Goal: Transaction & Acquisition: Purchase product/service

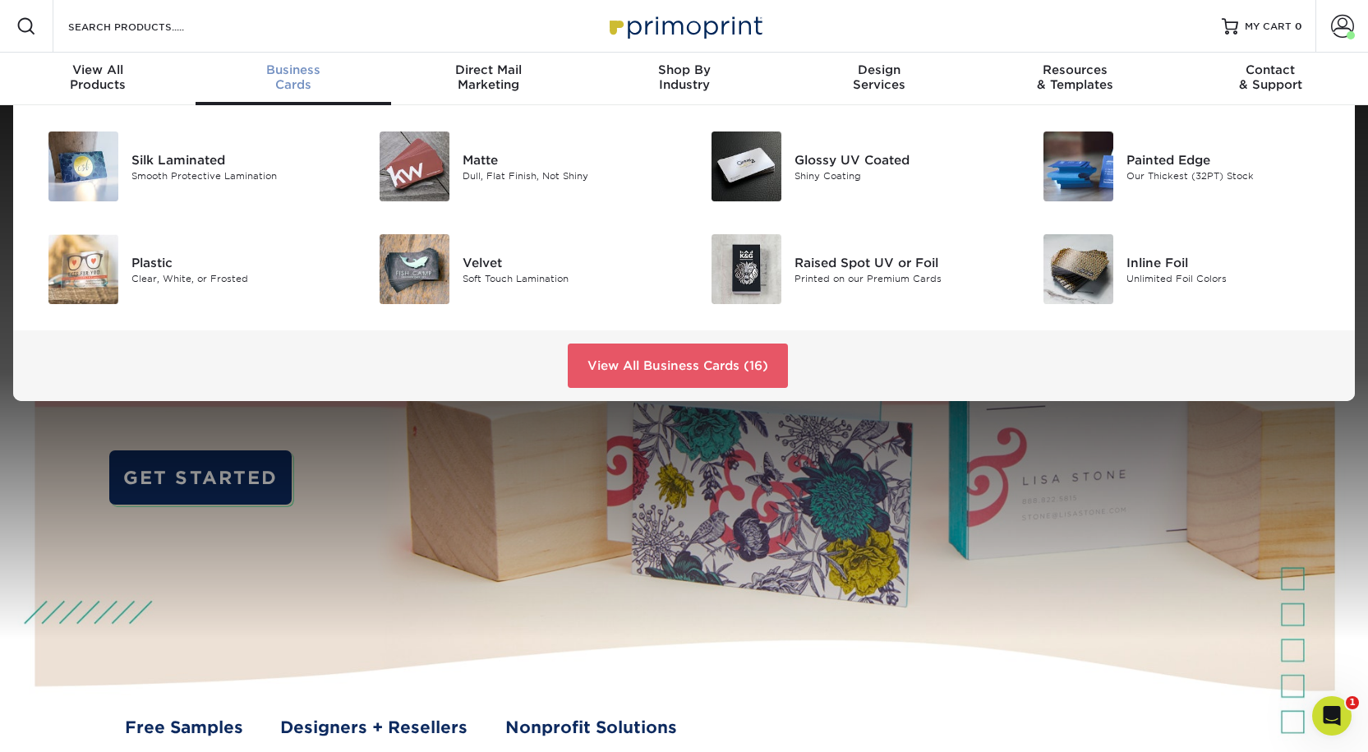
click at [293, 92] on div "Business Cards" at bounding box center [294, 77] width 196 height 30
click at [842, 168] on div "Glossy UV Coated" at bounding box center [899, 159] width 209 height 18
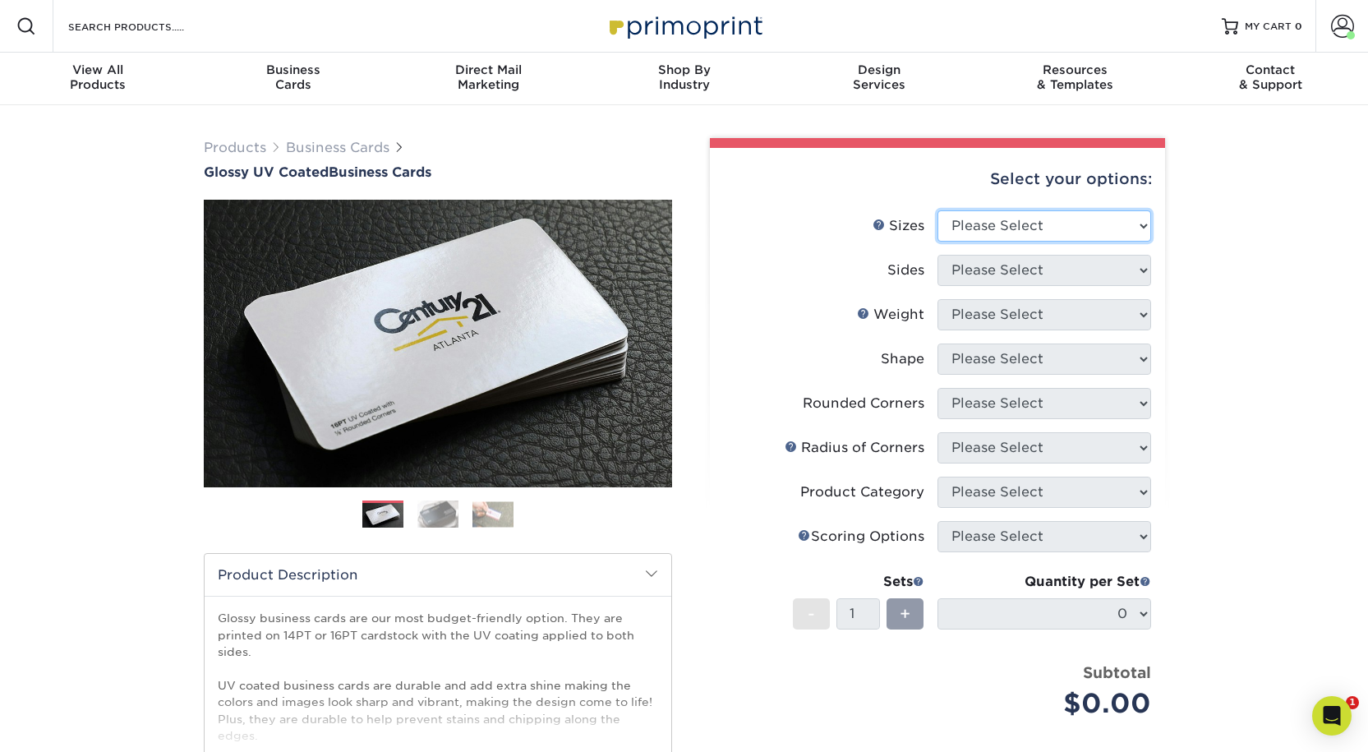
click at [955, 242] on select "Please Select 1.5" x 3.5" - Mini 1.75" x 3.5" - Mini 2" x 2" - Square 2" x 3" -…" at bounding box center [1045, 225] width 214 height 31
select select "2.00x3.50"
click at [938, 236] on select "Please Select 1.5" x 3.5" - Mini 1.75" x 3.5" - Mini 2" x 2" - Square 2" x 3" -…" at bounding box center [1045, 225] width 214 height 31
click at [970, 286] on select "Please Select Print Both Sides Print Front Only" at bounding box center [1045, 270] width 214 height 31
select select "13abbda7-1d64-4f25-8bb2-c179b224825d"
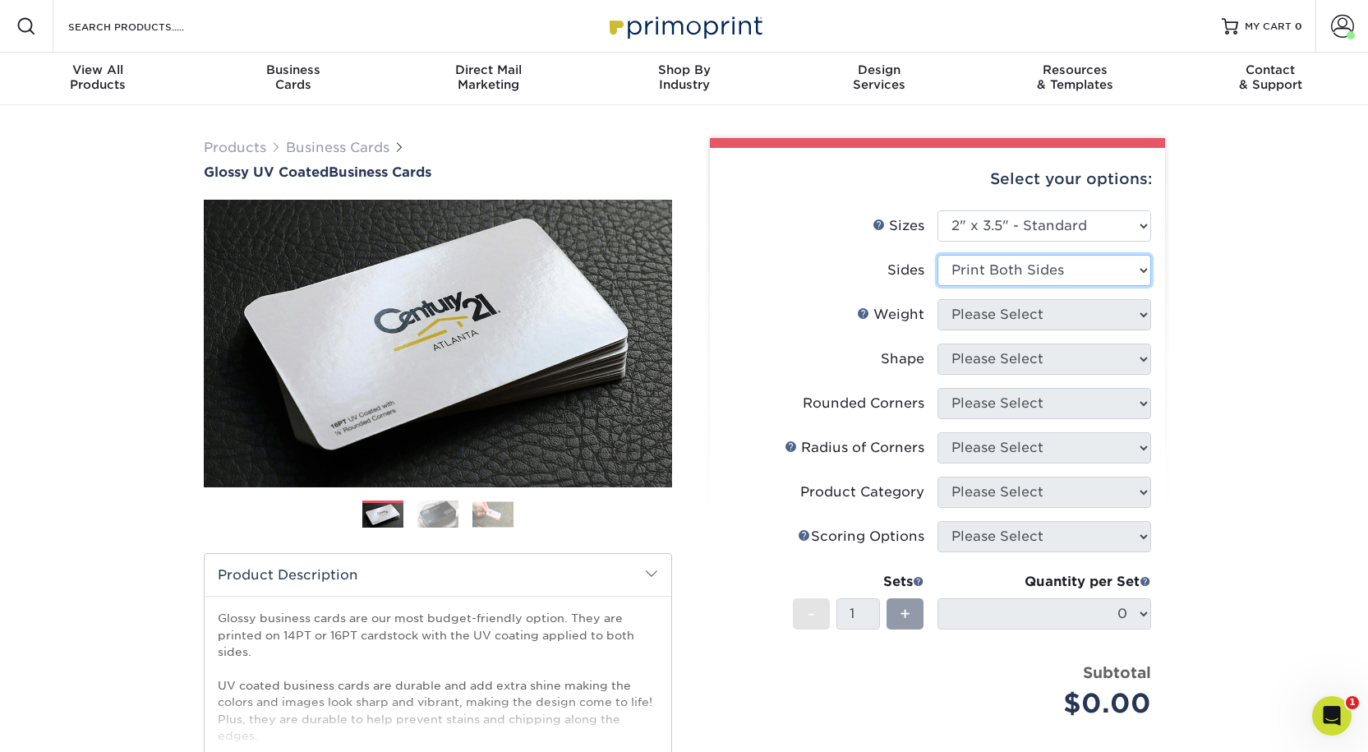
click at [938, 285] on select "Please Select Print Both Sides Print Front Only" at bounding box center [1045, 270] width 214 height 31
click at [980, 330] on select "Please Select 16PT 14PT" at bounding box center [1045, 314] width 214 height 31
select select "16PT"
click at [938, 330] on select "Please Select 16PT 14PT" at bounding box center [1045, 314] width 214 height 31
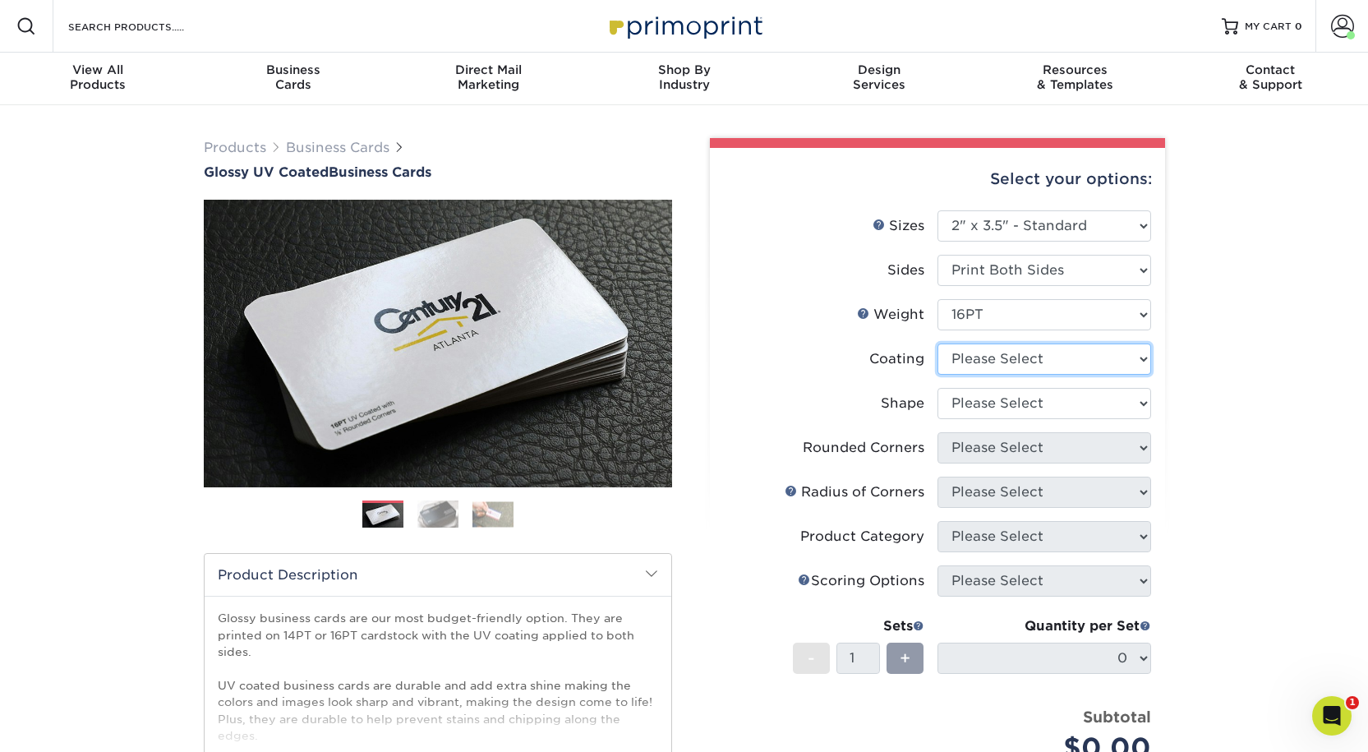
click at [957, 375] on select at bounding box center [1045, 358] width 214 height 31
select select "1e8116af-acfc-44b1-83dc-8181aa338834"
click at [938, 375] on select at bounding box center [1045, 358] width 214 height 31
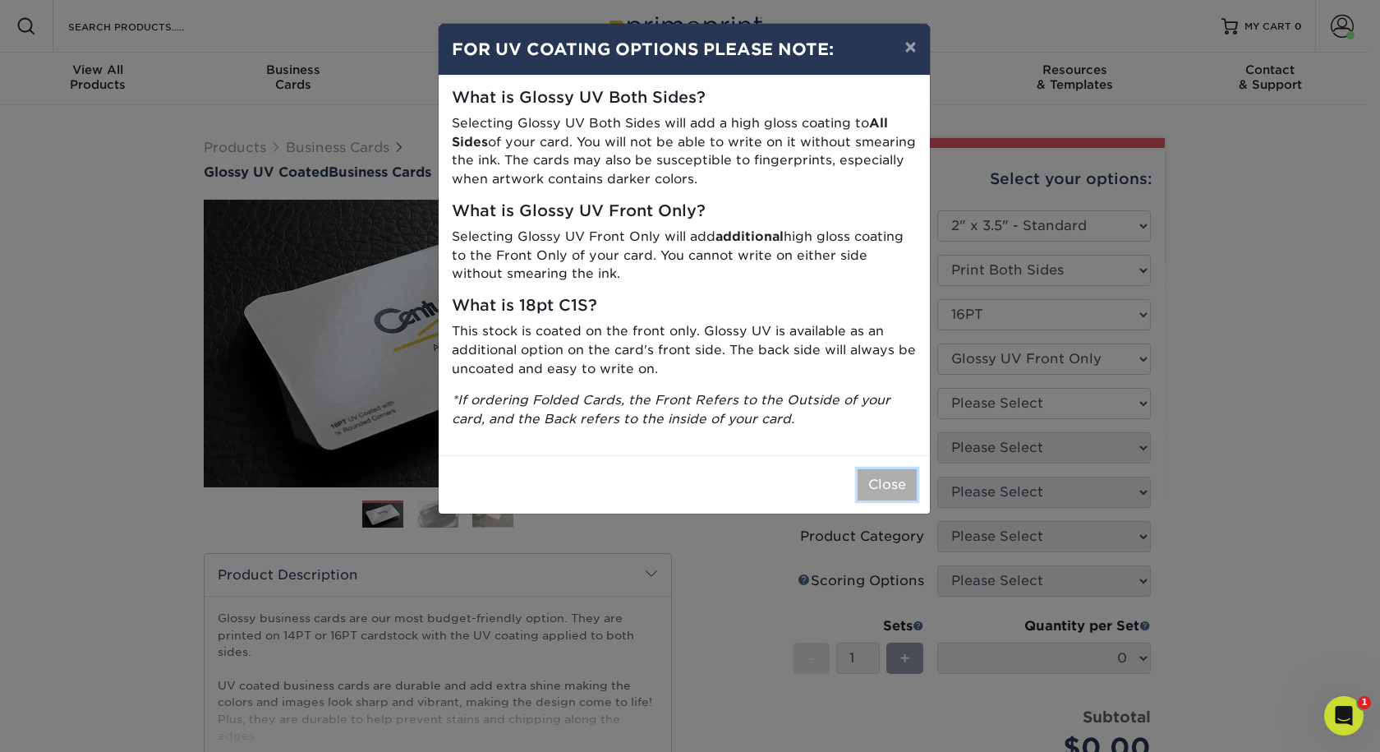
click at [890, 500] on button "Close" at bounding box center [887, 484] width 59 height 31
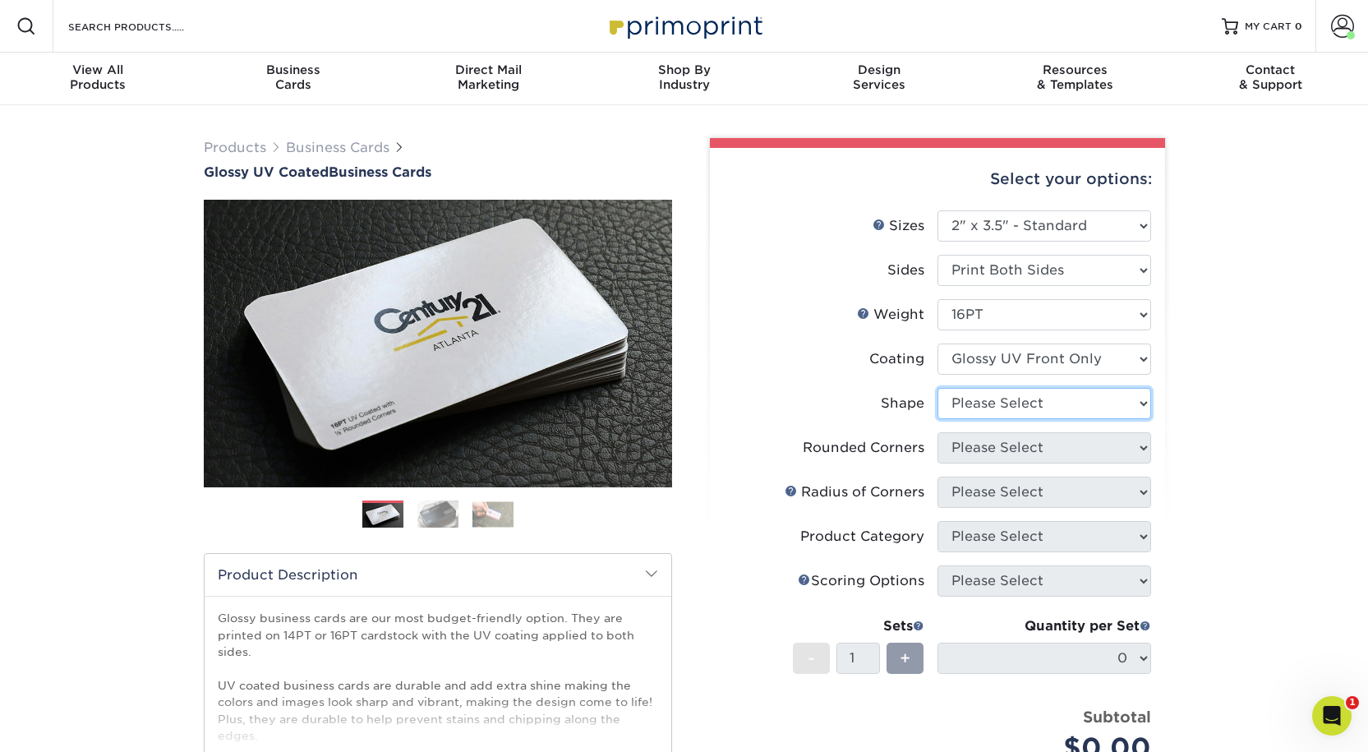
drag, startPoint x: 1004, startPoint y: 449, endPoint x: 998, endPoint y: 463, distance: 14.3
click at [1004, 419] on select "Please Select Standard" at bounding box center [1045, 403] width 214 height 31
select select "standard"
click at [938, 419] on select "Please Select Standard" at bounding box center [1045, 403] width 214 height 31
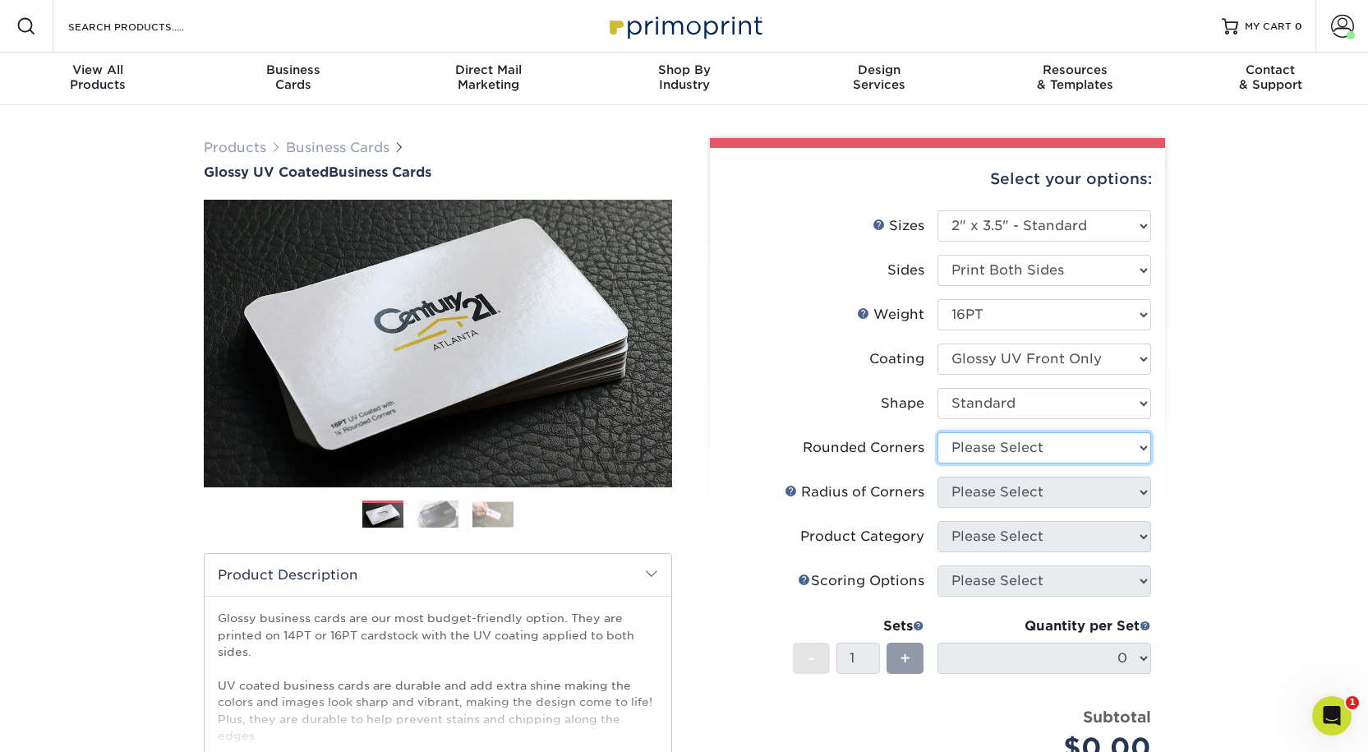
click at [987, 463] on select "Please Select Yes - Round 2 Corners Yes - Round 4 Corners No" at bounding box center [1045, 447] width 214 height 31
select select "0"
click at [938, 463] on select "Please Select Yes - Round 2 Corners Yes - Round 4 Corners No" at bounding box center [1045, 447] width 214 height 31
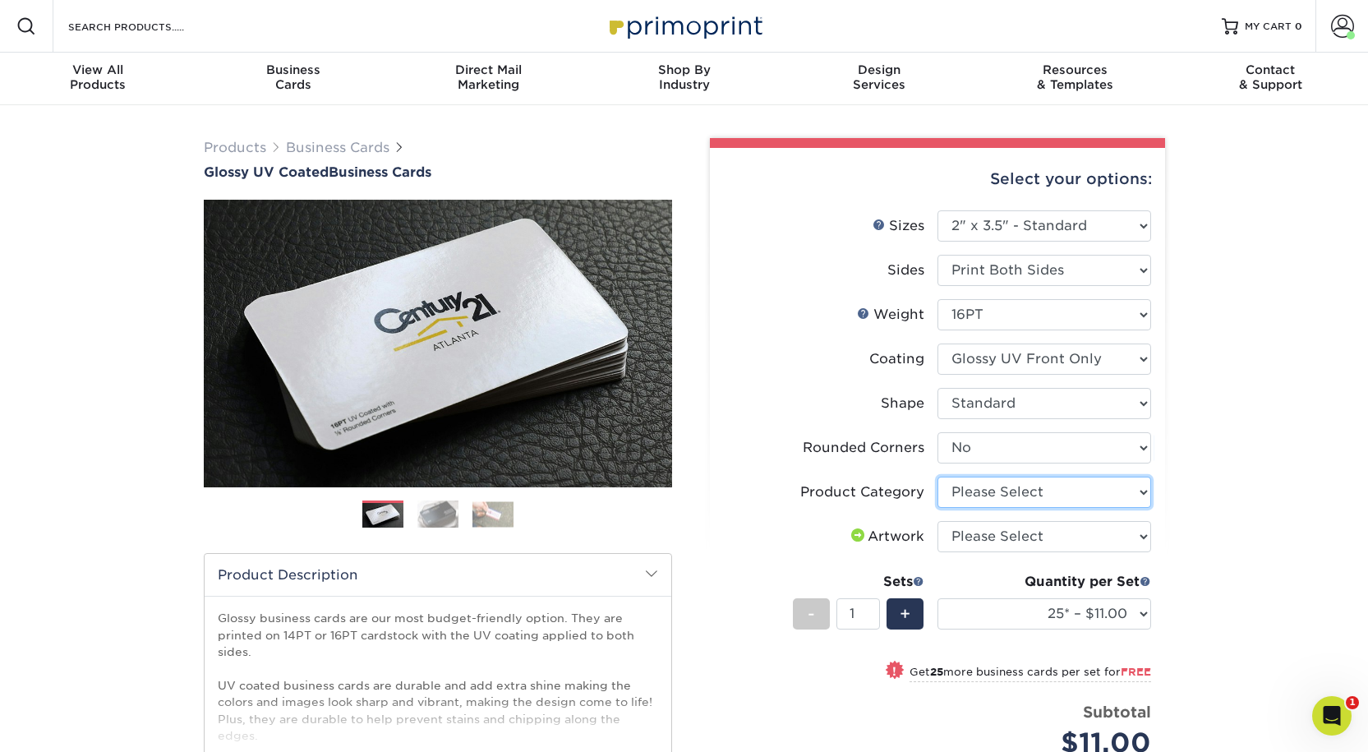
click at [970, 508] on select "Please Select Business Cards" at bounding box center [1045, 492] width 214 height 31
select select "3b5148f1-0588-4f88-a218-97bcfdce65c1"
click at [938, 508] on select "Please Select Business Cards" at bounding box center [1045, 492] width 214 height 31
click at [970, 552] on select "Please Select I will upload files I need a design - $100" at bounding box center [1045, 536] width 214 height 31
select select "upload"
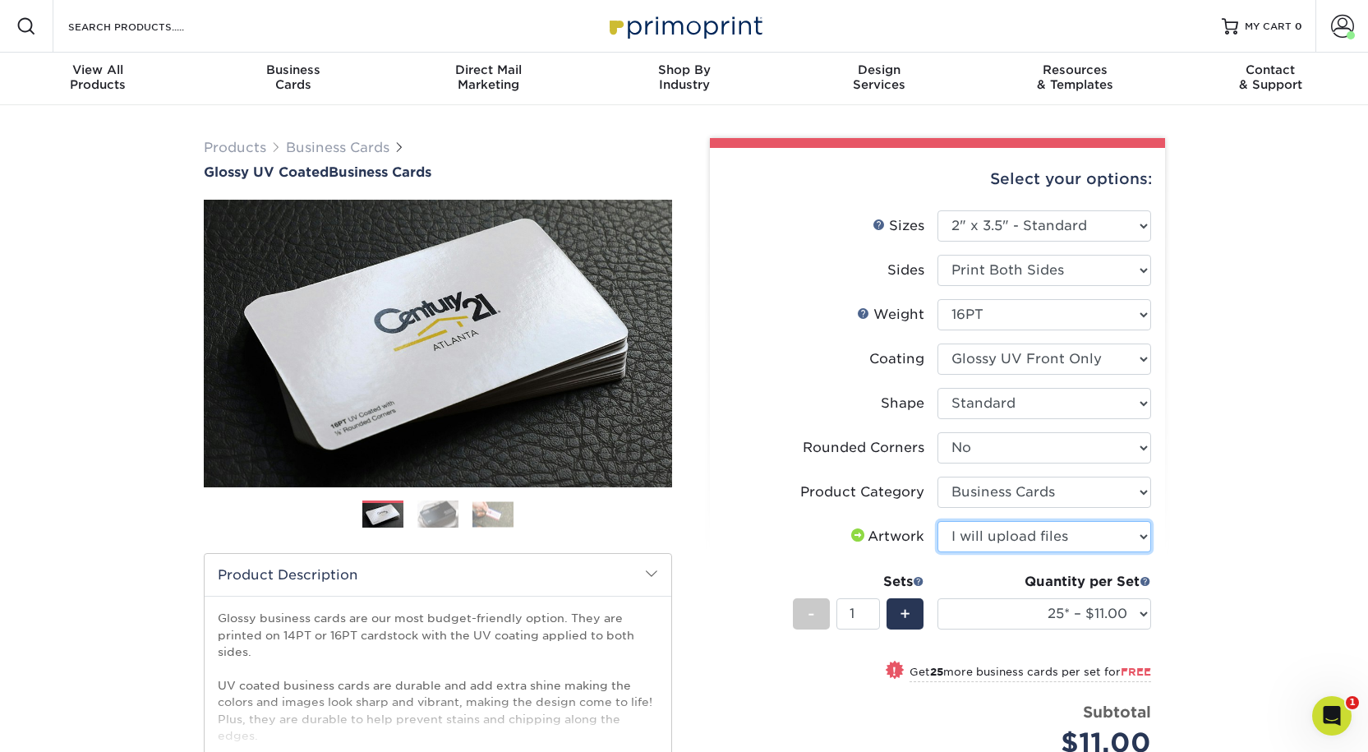
click at [938, 552] on select "Please Select I will upload files I need a design - $100" at bounding box center [1045, 536] width 214 height 31
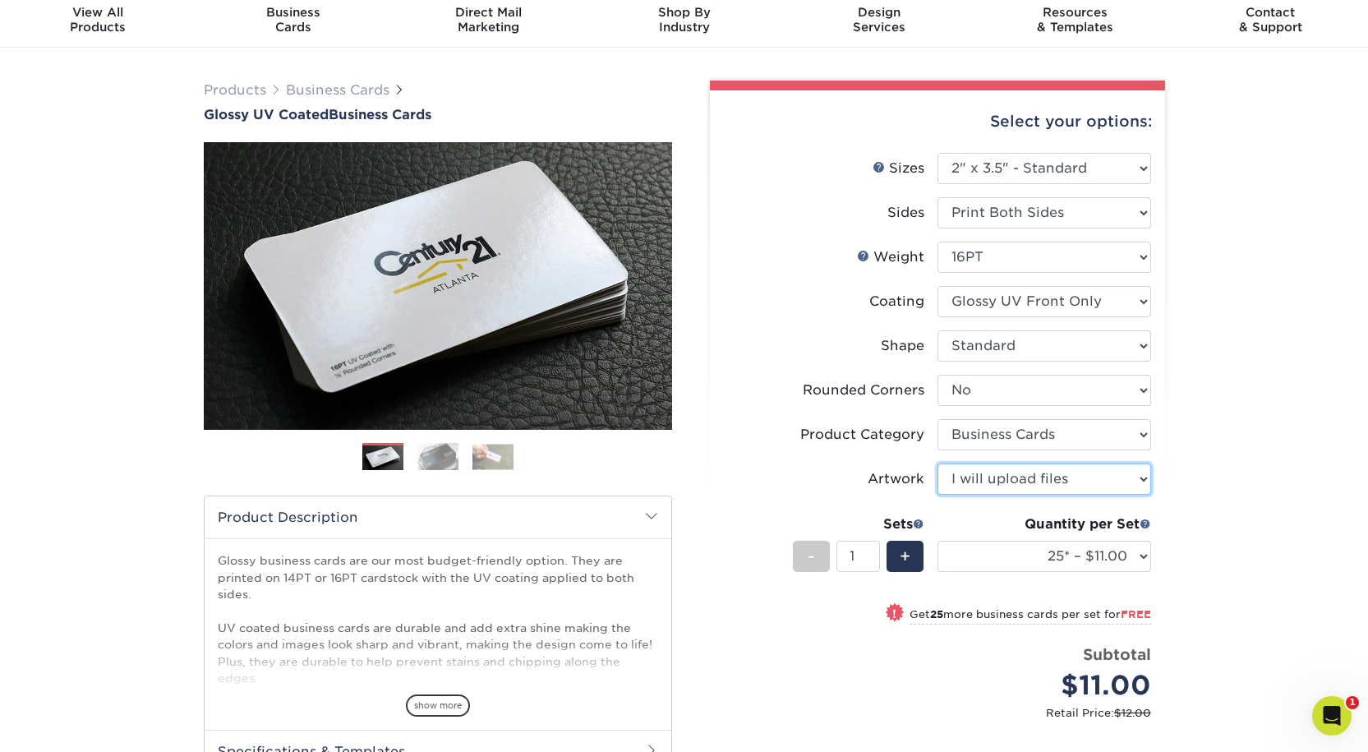
scroll to position [82, 0]
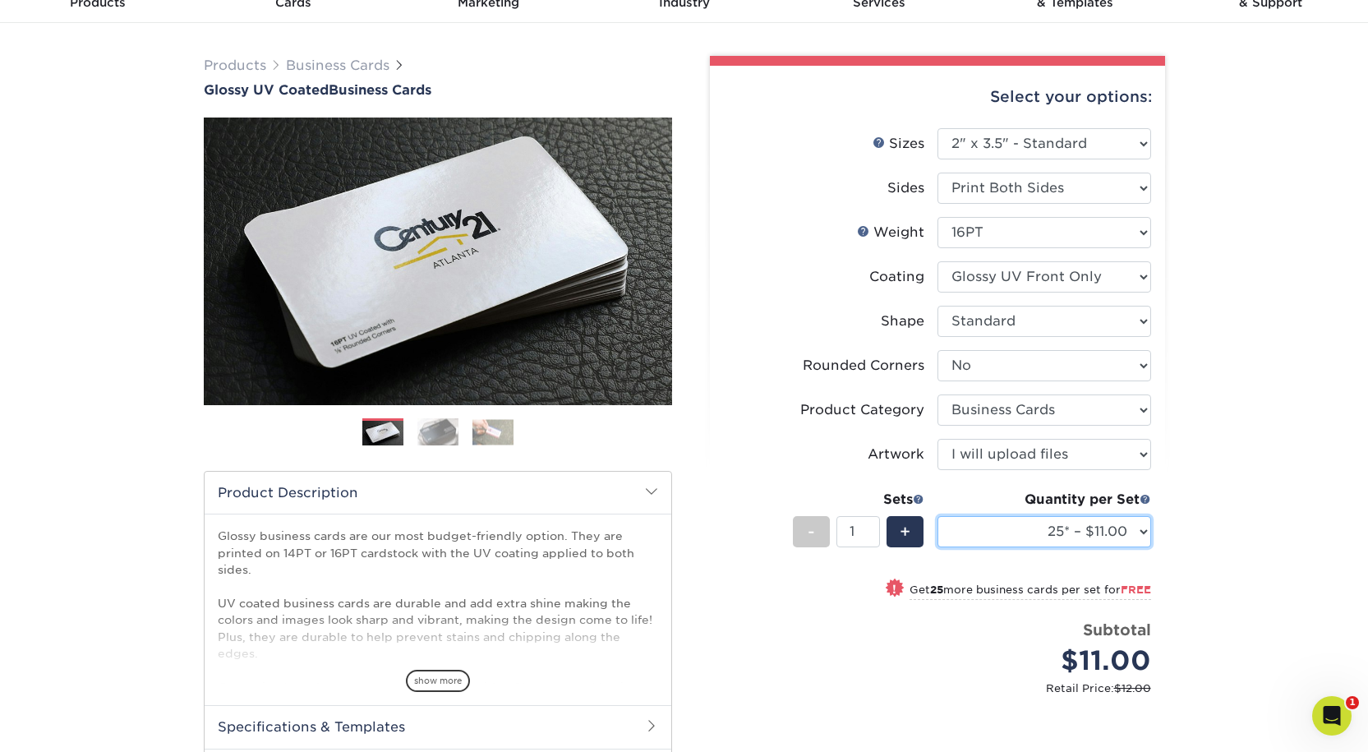
click at [1006, 547] on select "25* – $11.00 50* – $11.00 100* – $11.00 250* – $20.00 500 – $39.00 1000 – $49.0…" at bounding box center [1045, 531] width 214 height 31
select select "2500 – $87.00"
click at [938, 547] on select "25* – $11.00 50* – $11.00 100* – $11.00 250* – $20.00 500 – $39.00 1000 – $49.0…" at bounding box center [1045, 531] width 214 height 31
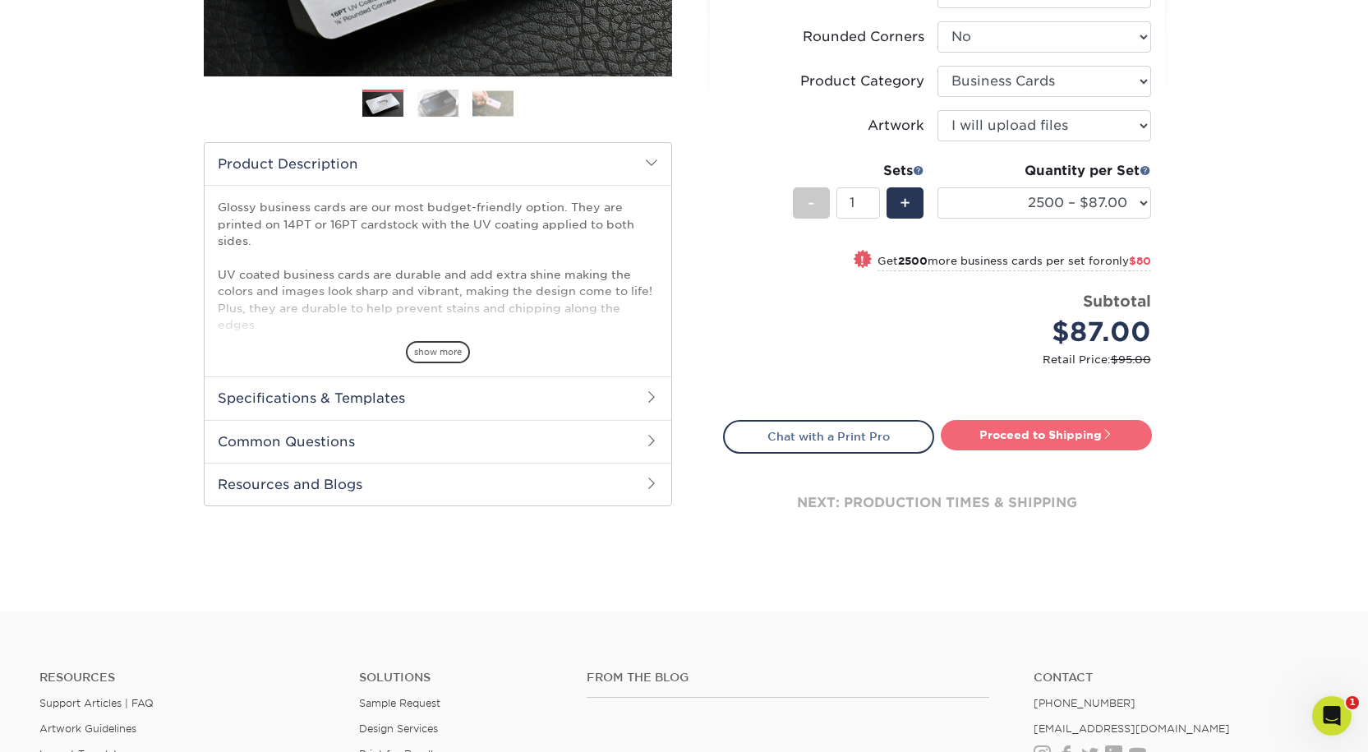
click at [1039, 449] on link "Proceed to Shipping" at bounding box center [1046, 435] width 211 height 30
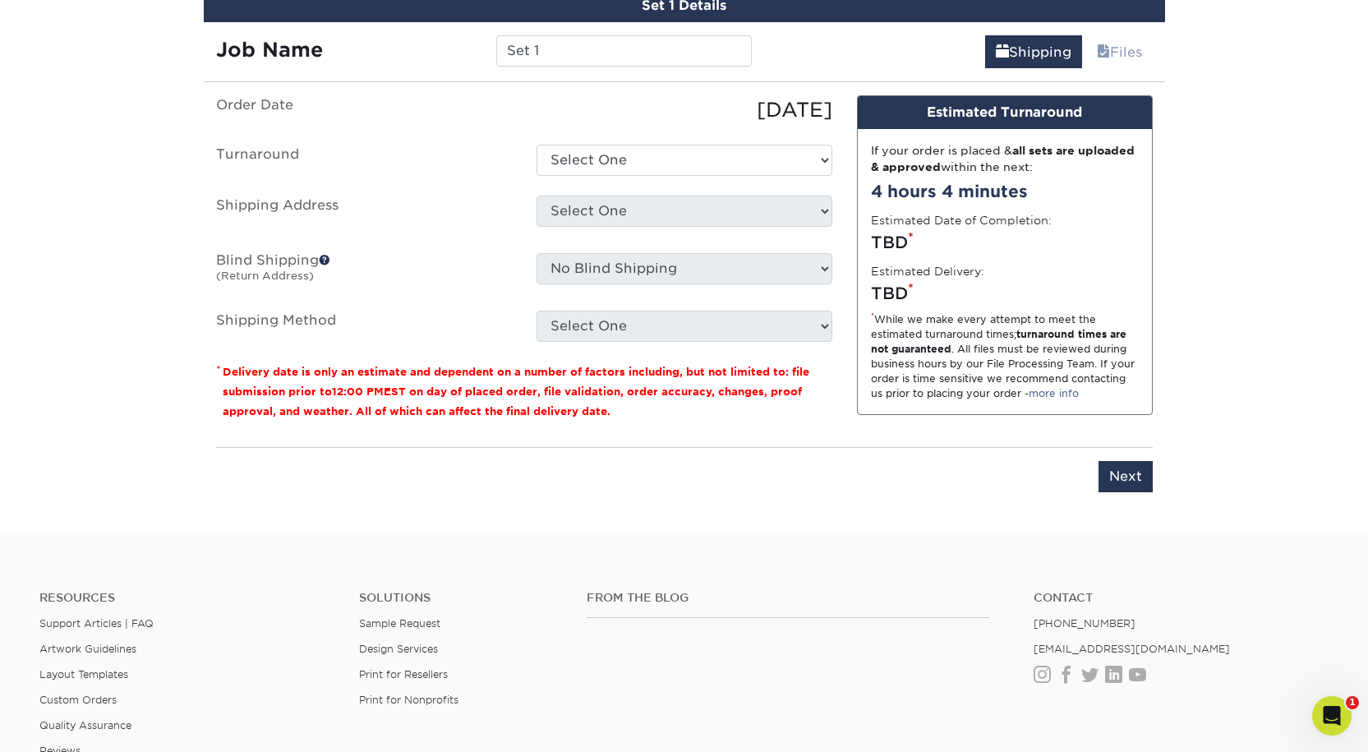
scroll to position [996, 0]
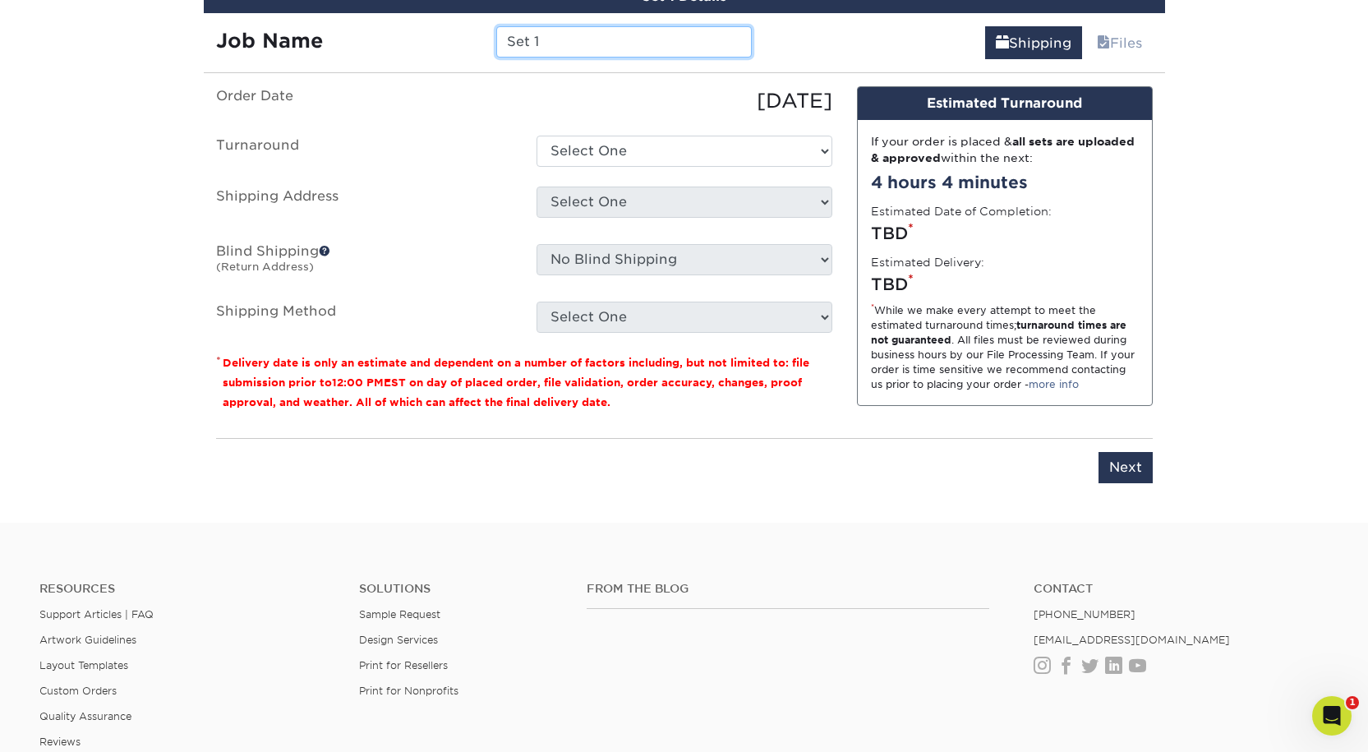
drag, startPoint x: 569, startPoint y: 103, endPoint x: 477, endPoint y: 102, distance: 92.9
click at [477, 58] on div "Job Name Set 1" at bounding box center [484, 41] width 561 height 31
type input "[PERSON_NAME]: Business Cards"
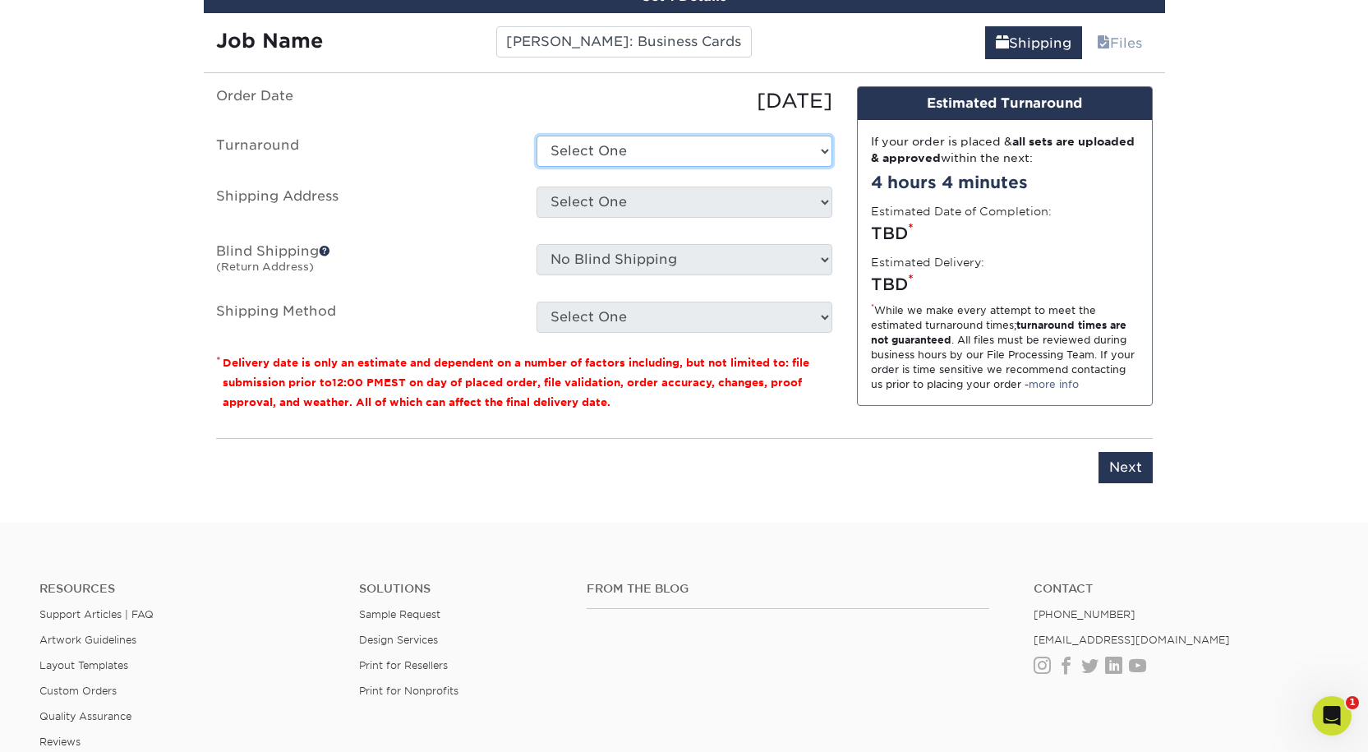
click at [575, 167] on select "Select One 2-4 Business Days 2 Day Next Business Day" at bounding box center [685, 151] width 296 height 31
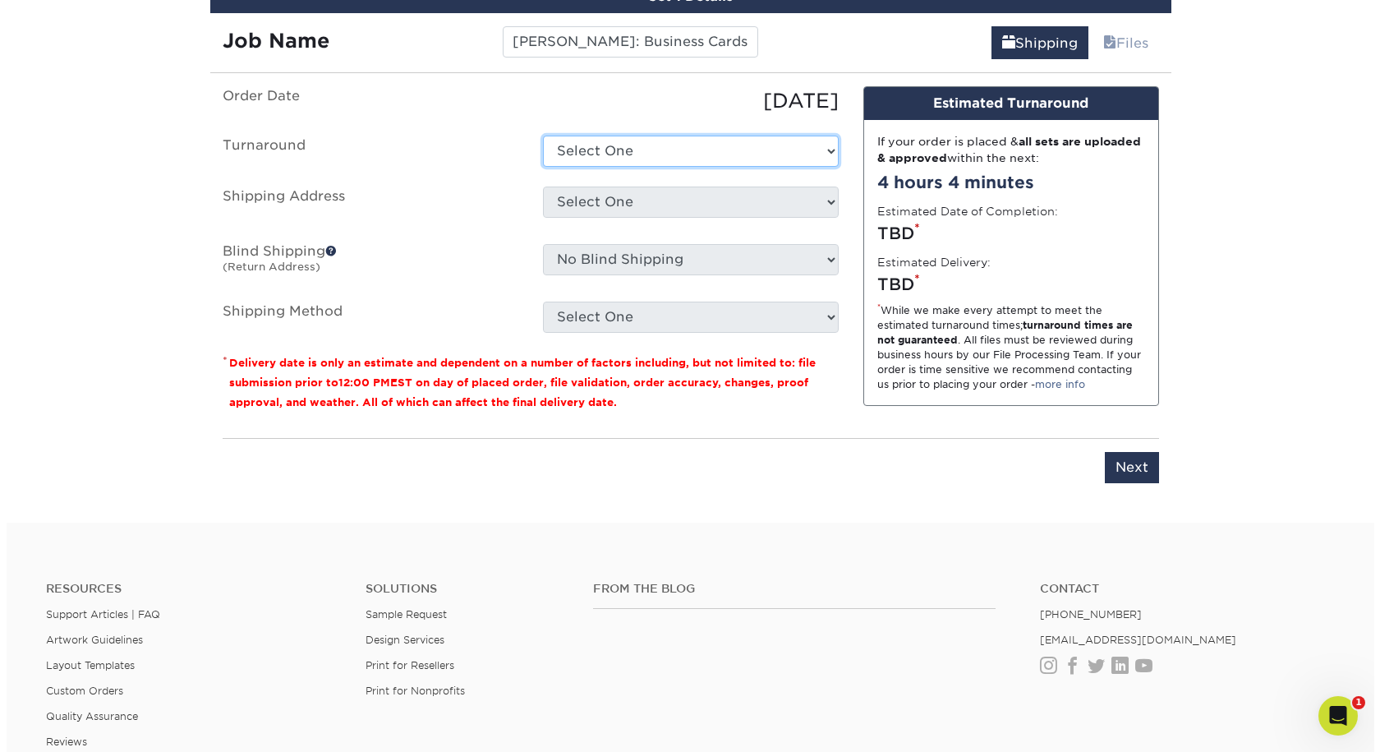
scroll to position [0, 0]
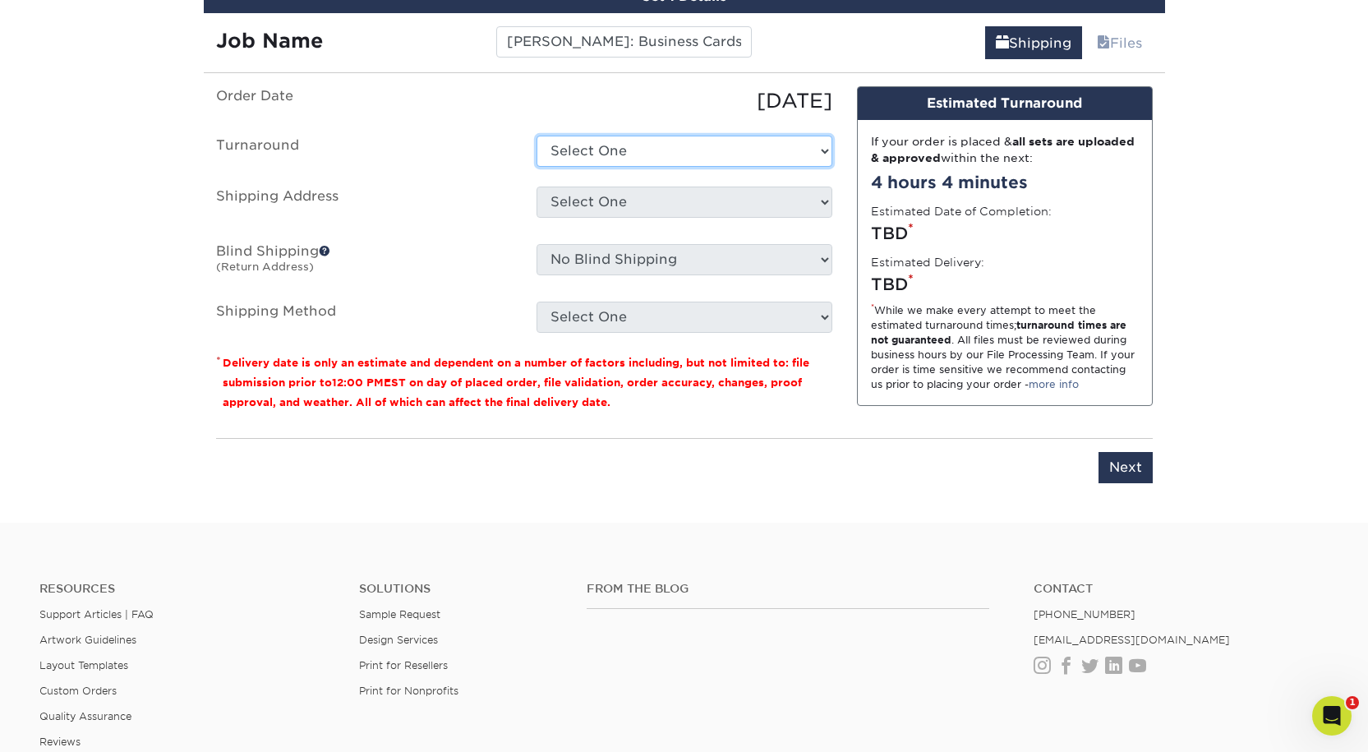
select select "bdda9b2d-58ad-4376-80be-08042cf29ebe"
click at [537, 167] on select "Select One 2-4 Business Days 2 Day Next Business Day" at bounding box center [685, 151] width 296 height 31
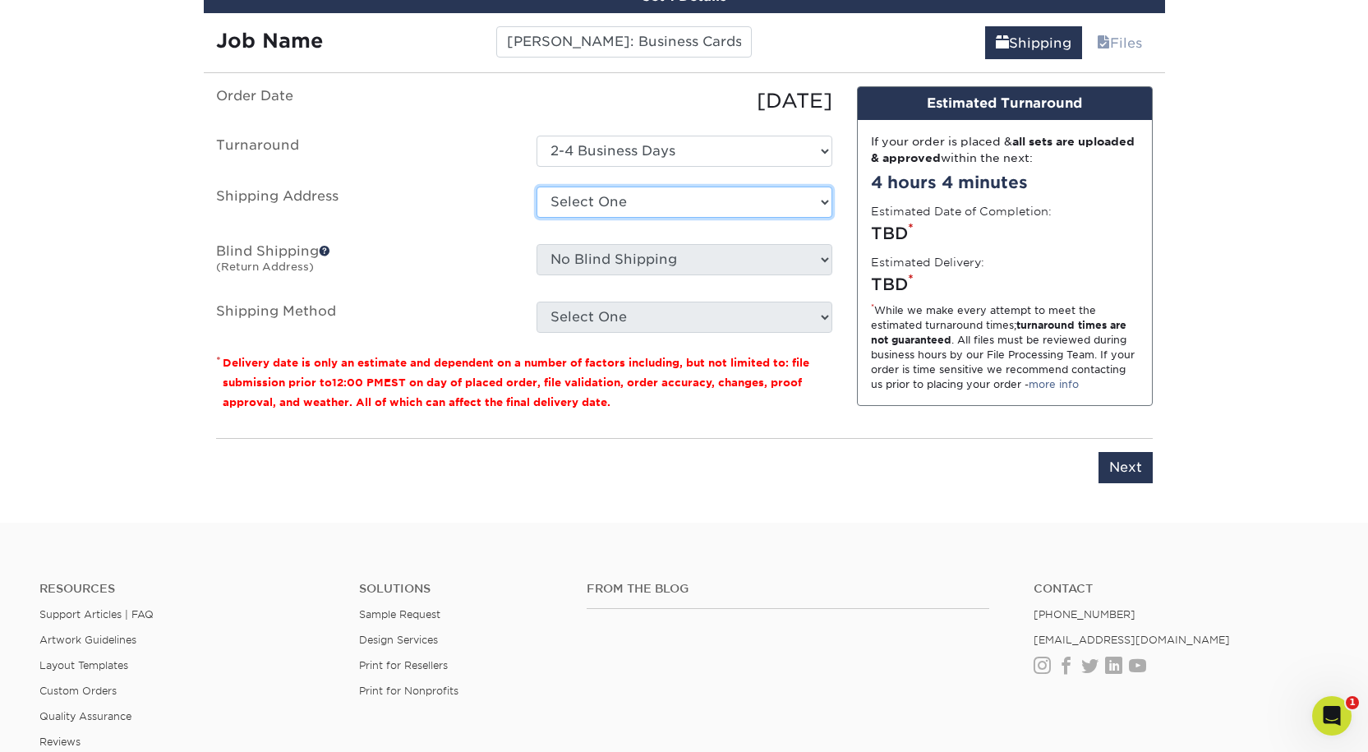
click at [580, 218] on select "Select One Aaron Pound: Home Alex Smith: Home Bishal Rai: Home Bree Madison Cas…" at bounding box center [685, 202] width 296 height 31
select select "newaddress"
click at [537, 218] on select "Select One Aaron Pound: Home Alex Smith: Home Bishal Rai: Home Bree Madison Cas…" at bounding box center [685, 202] width 296 height 31
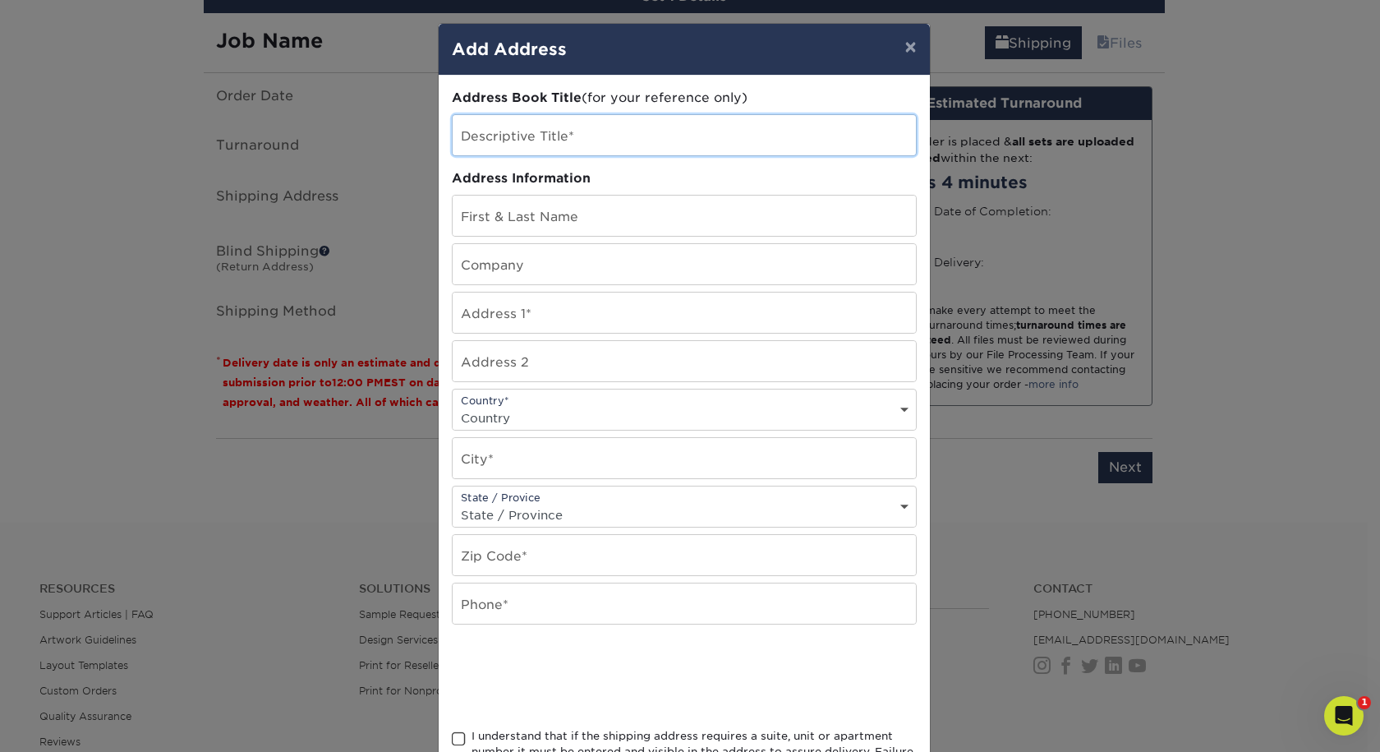
click at [488, 155] on input "text" at bounding box center [684, 135] width 463 height 40
type input "Christine Angely: Home"
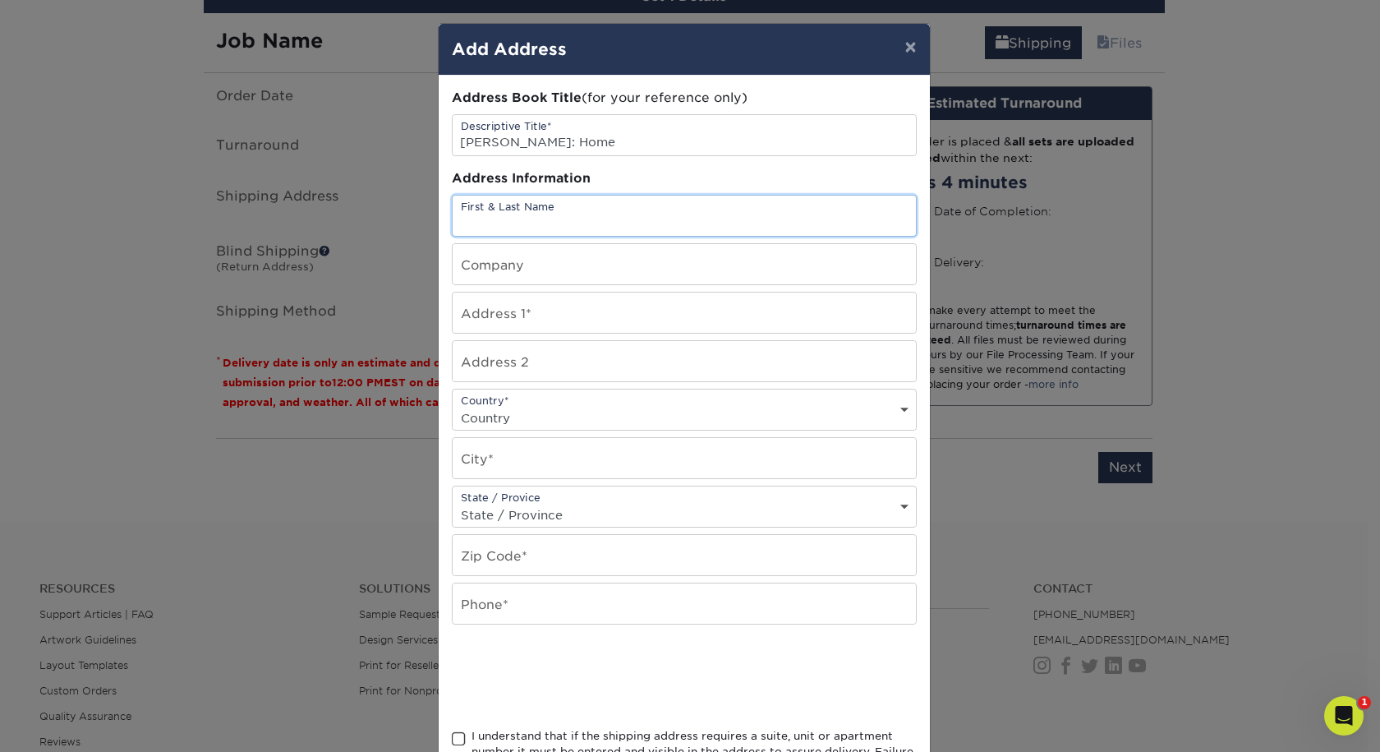
click at [477, 236] on input "text" at bounding box center [684, 216] width 463 height 40
type input "[PERSON_NAME]"
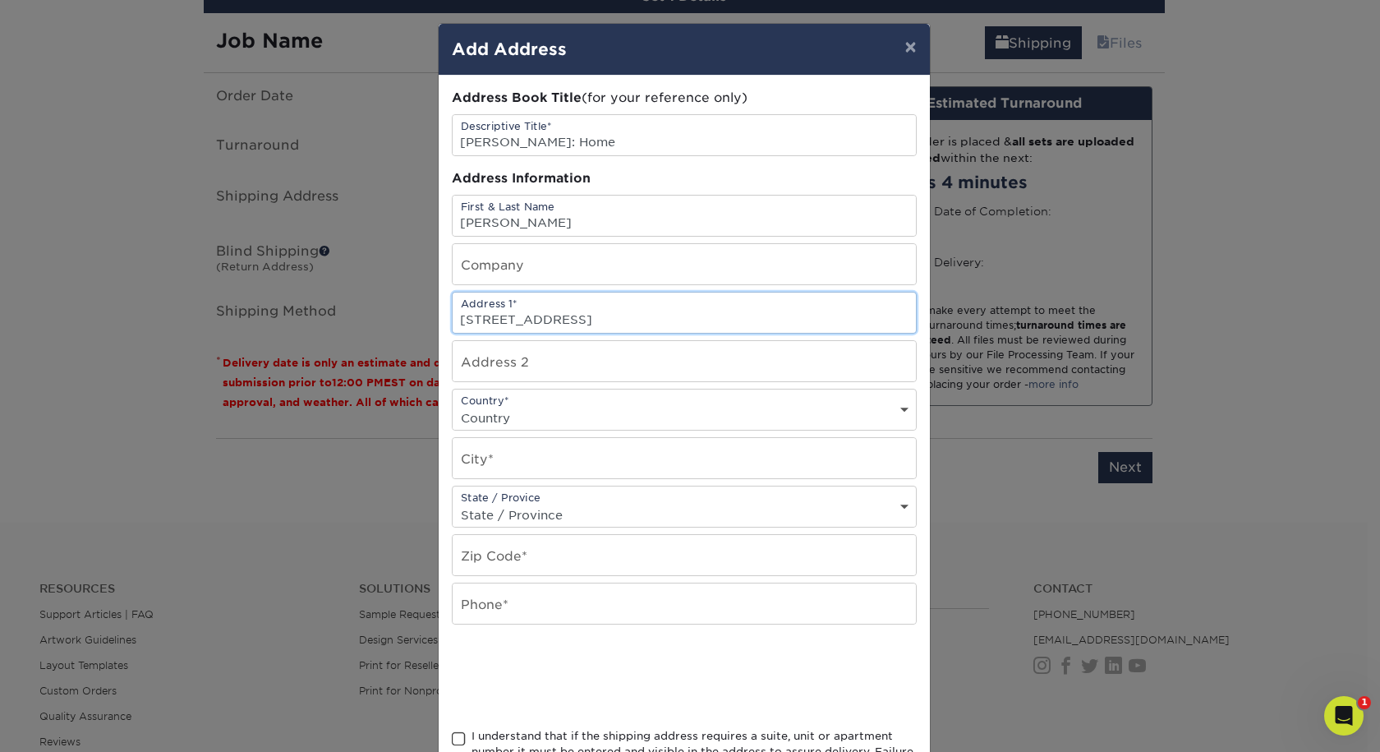
type input "[STREET_ADDRESS]"
select select "US"
type input "Castle Rock"
click at [491, 527] on select "State / Province Alabama Alaska Arizona Arkansas California Colorado Connecticu…" at bounding box center [684, 515] width 463 height 24
select select "CO"
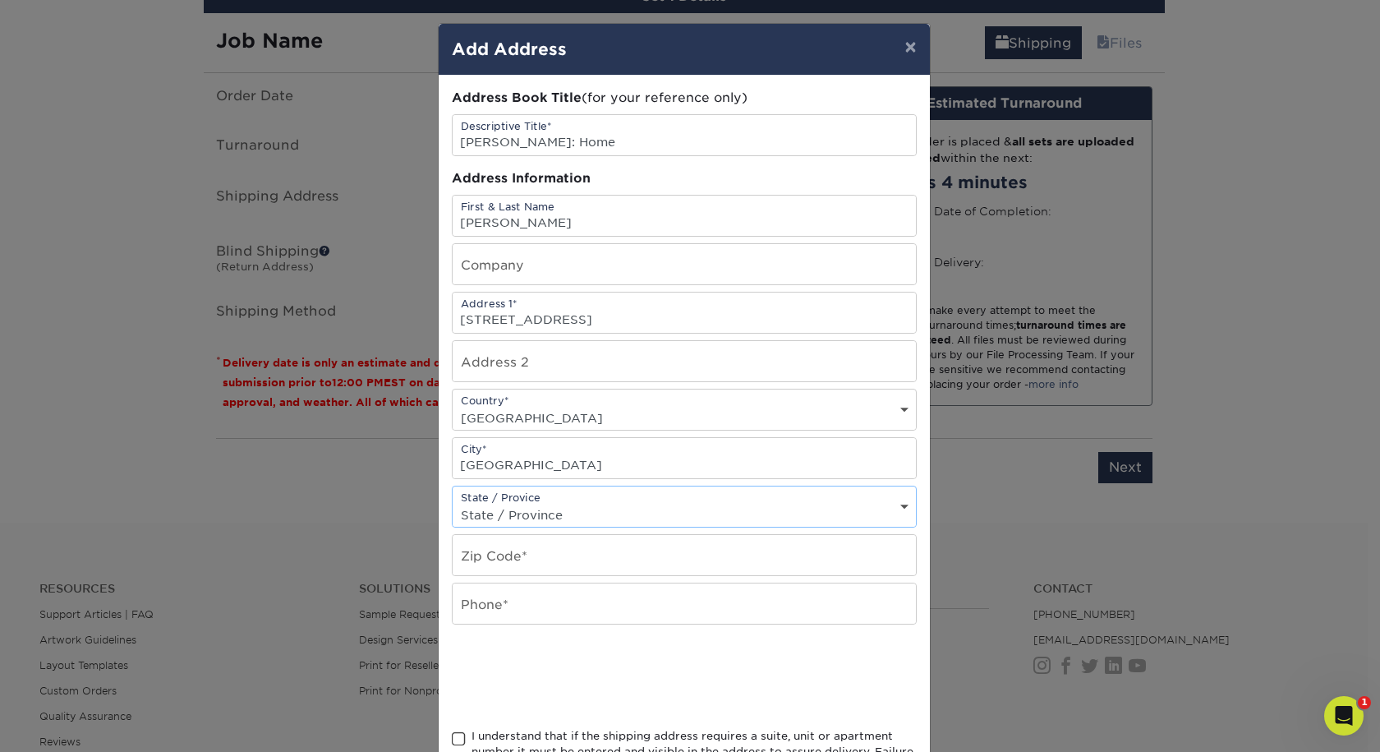
click at [453, 527] on select "State / Province Alabama Alaska Arizona Arkansas California Colorado Connecticu…" at bounding box center [684, 515] width 463 height 24
drag, startPoint x: 479, startPoint y: 605, endPoint x: 531, endPoint y: 572, distance: 61.3
click at [484, 575] on input "text" at bounding box center [684, 555] width 463 height 40
type input "80104"
type input "5206034645"
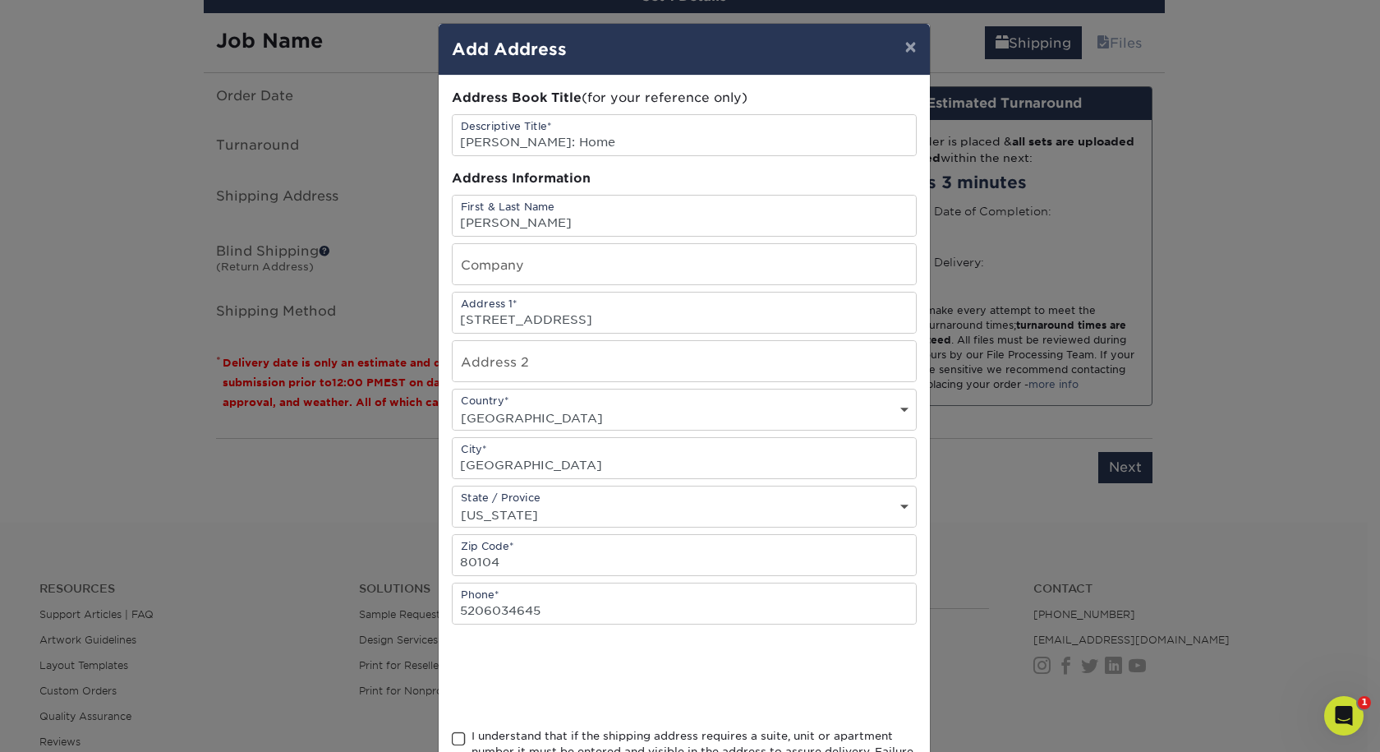
scroll to position [219, 0]
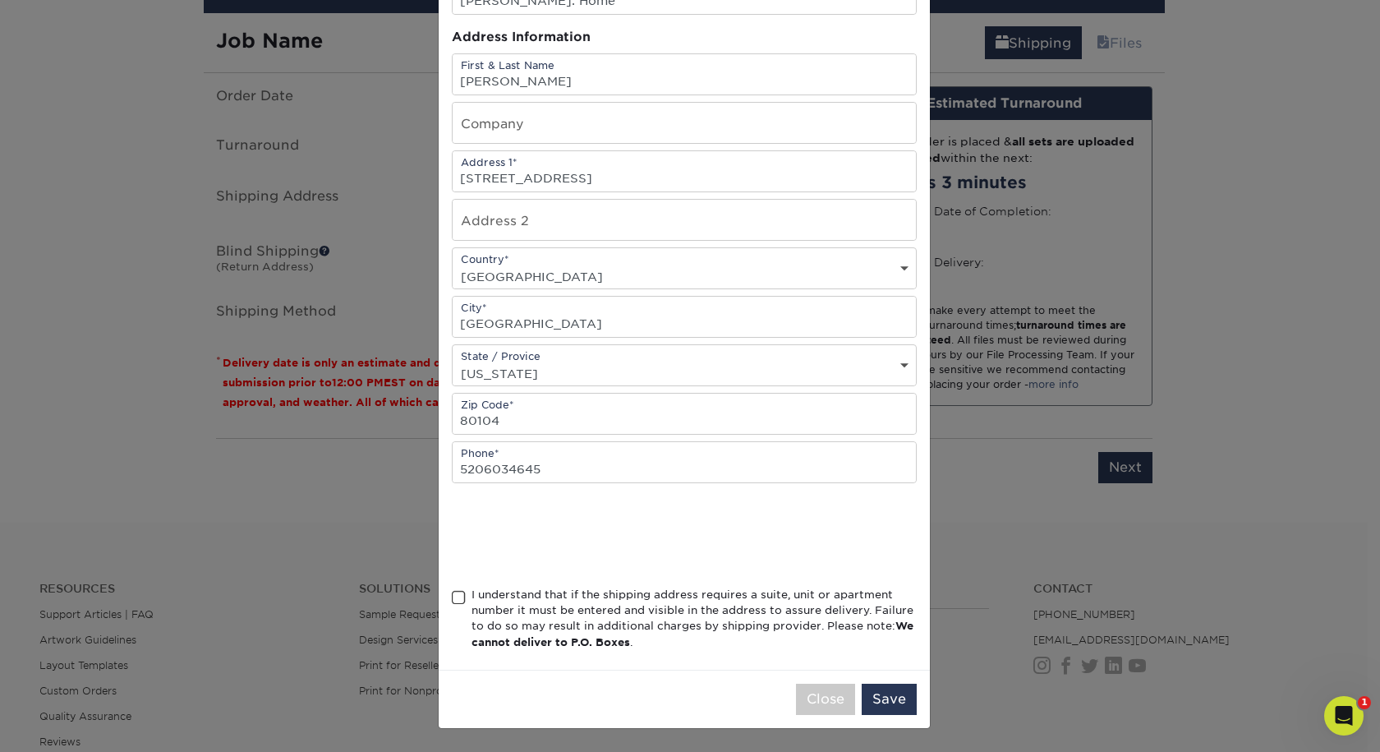
click at [452, 590] on span at bounding box center [459, 598] width 14 height 16
click at [0, 0] on input "I understand that if the shipping address requires a suite, unit or apartment n…" at bounding box center [0, 0] width 0 height 0
click at [887, 690] on button "Save" at bounding box center [889, 699] width 55 height 31
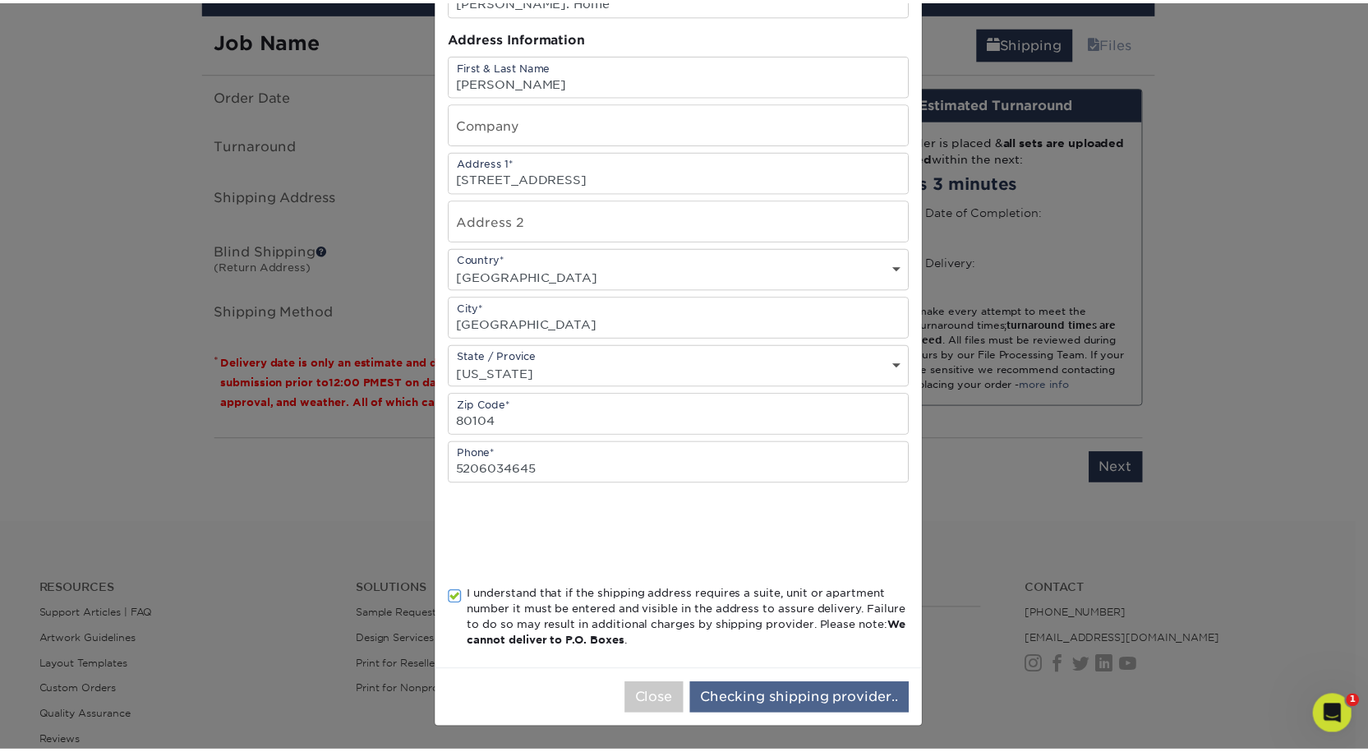
scroll to position [0, 0]
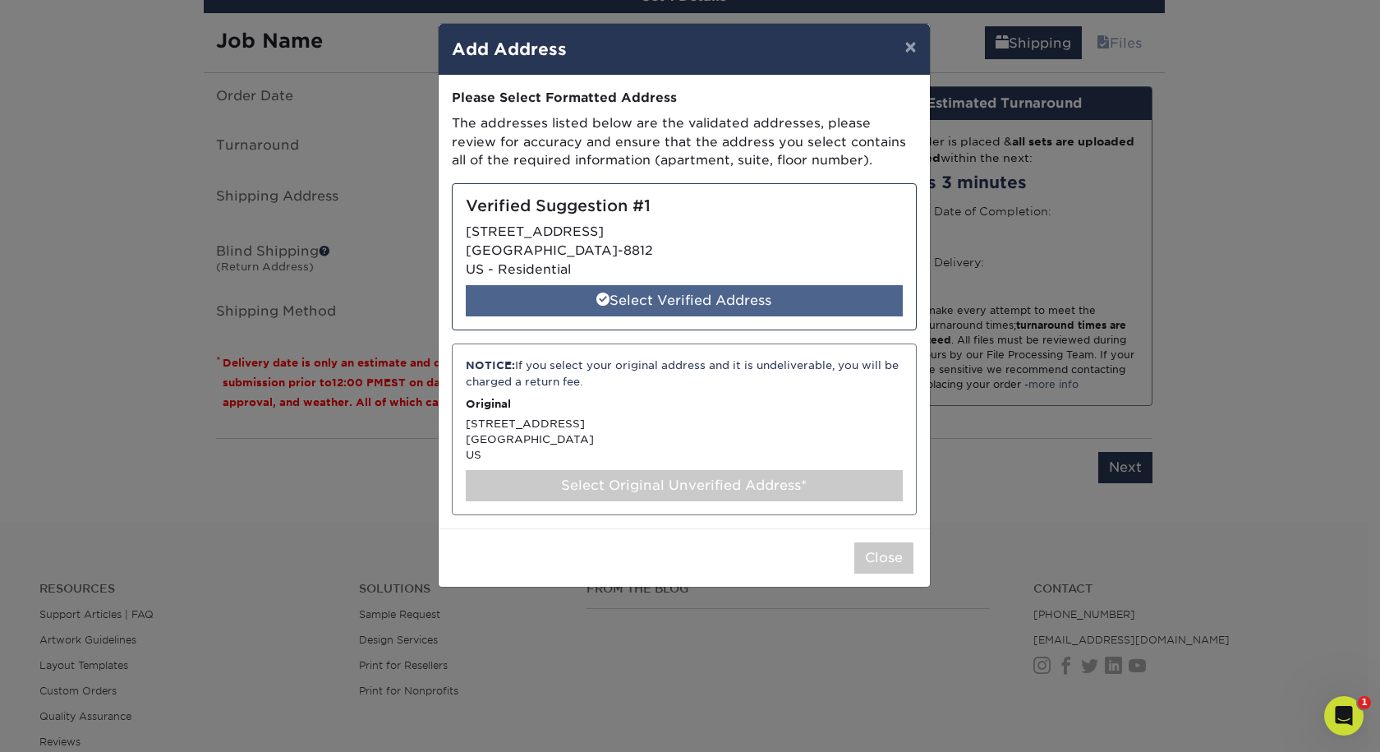
click at [666, 316] on div "Select Verified Address" at bounding box center [684, 300] width 437 height 31
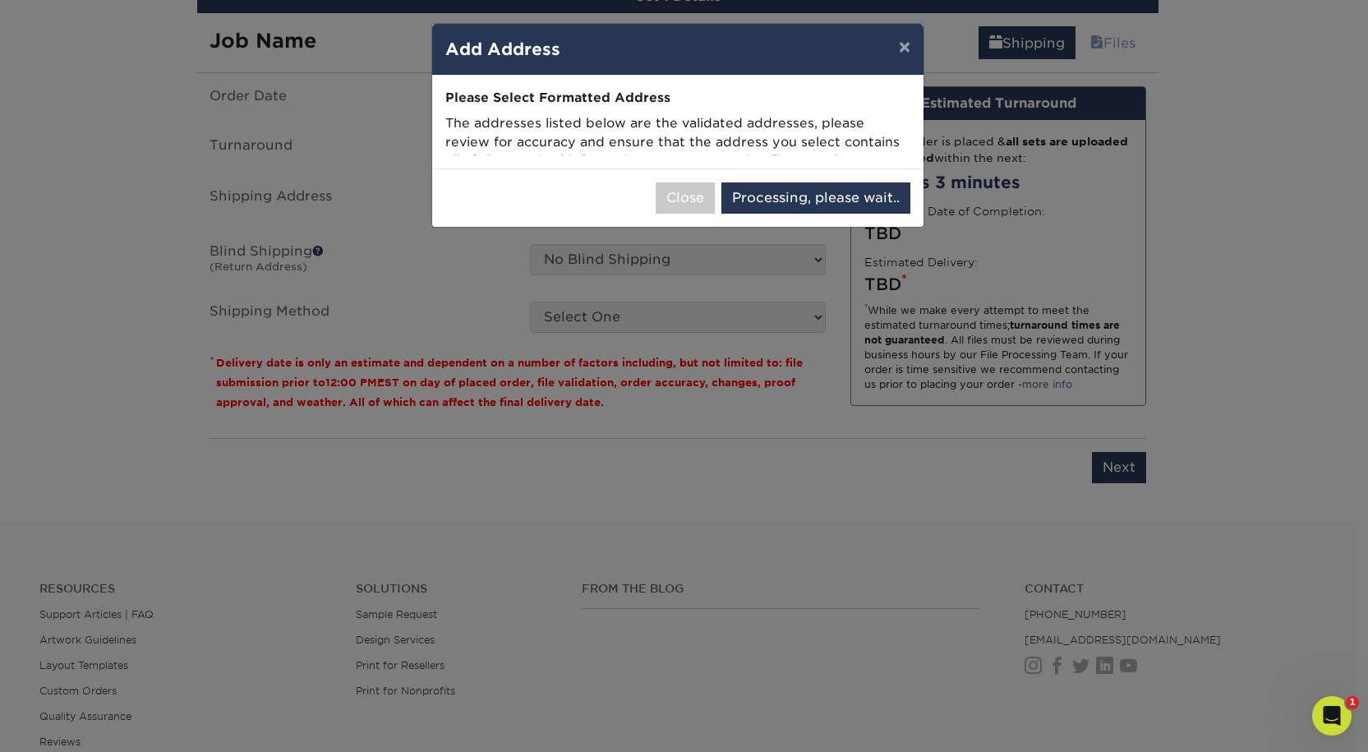
select select "286291"
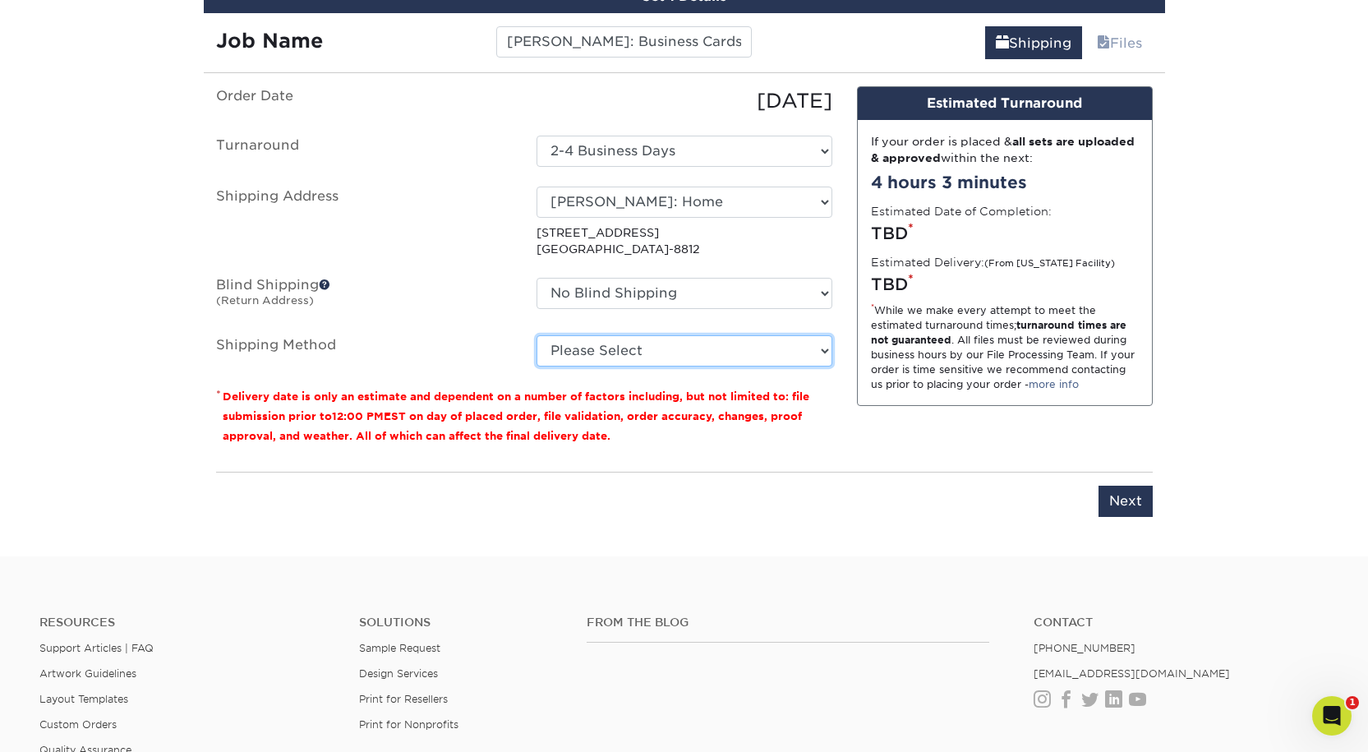
click at [596, 366] on select "Please Select Ground Shipping (+$11.20) 3 Day Shipping Service (+$24.39) 2 Day …" at bounding box center [685, 350] width 296 height 31
select select "03"
click at [537, 366] on select "Please Select Ground Shipping (+$11.20) 3 Day Shipping Service (+$24.39) 2 Day …" at bounding box center [685, 350] width 296 height 31
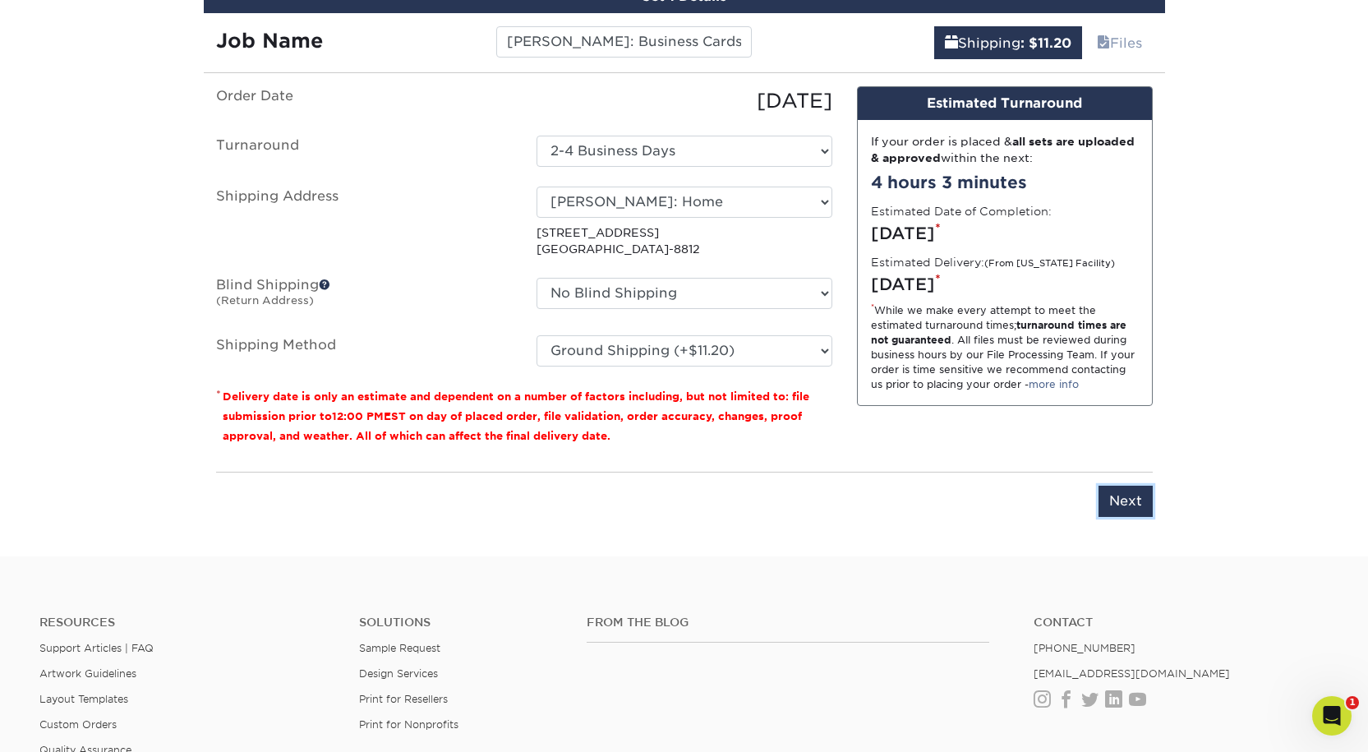
click at [1127, 517] on input "Next" at bounding box center [1126, 501] width 54 height 31
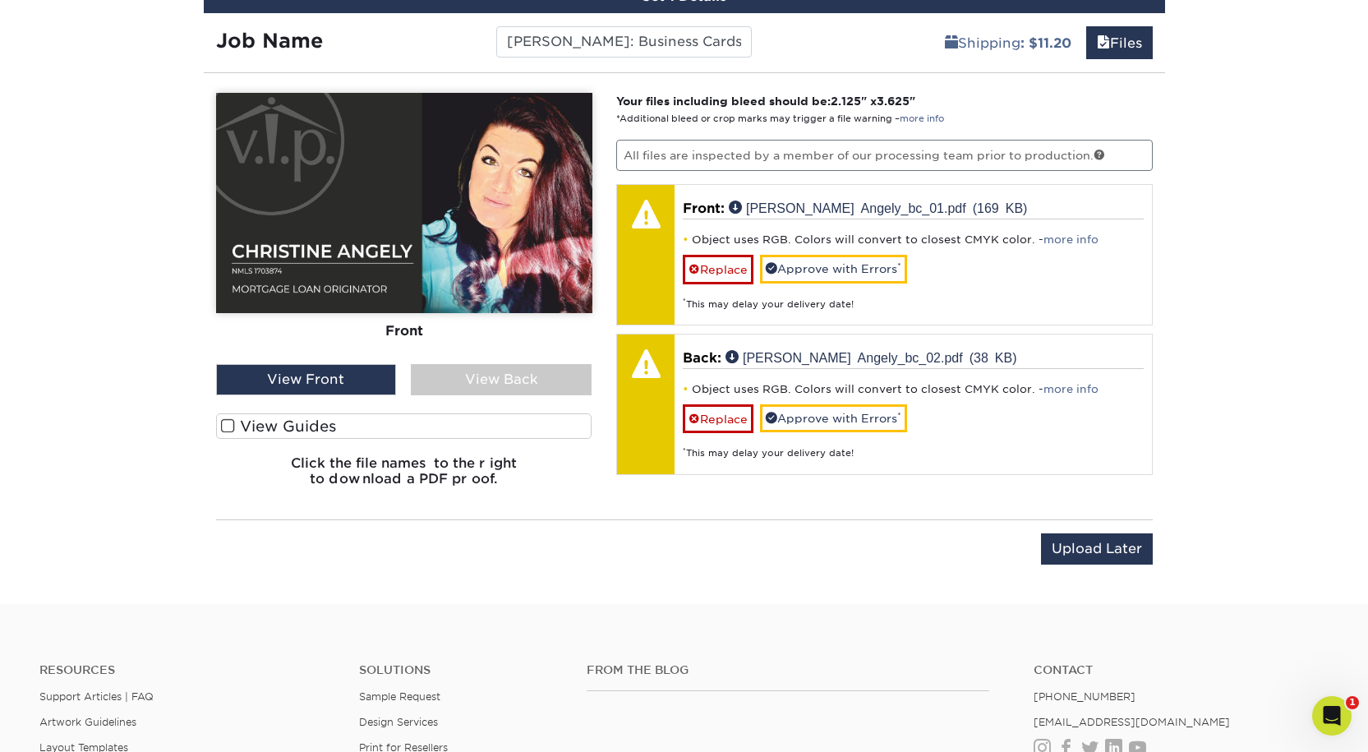
click at [551, 395] on div "View Back" at bounding box center [501, 379] width 181 height 31
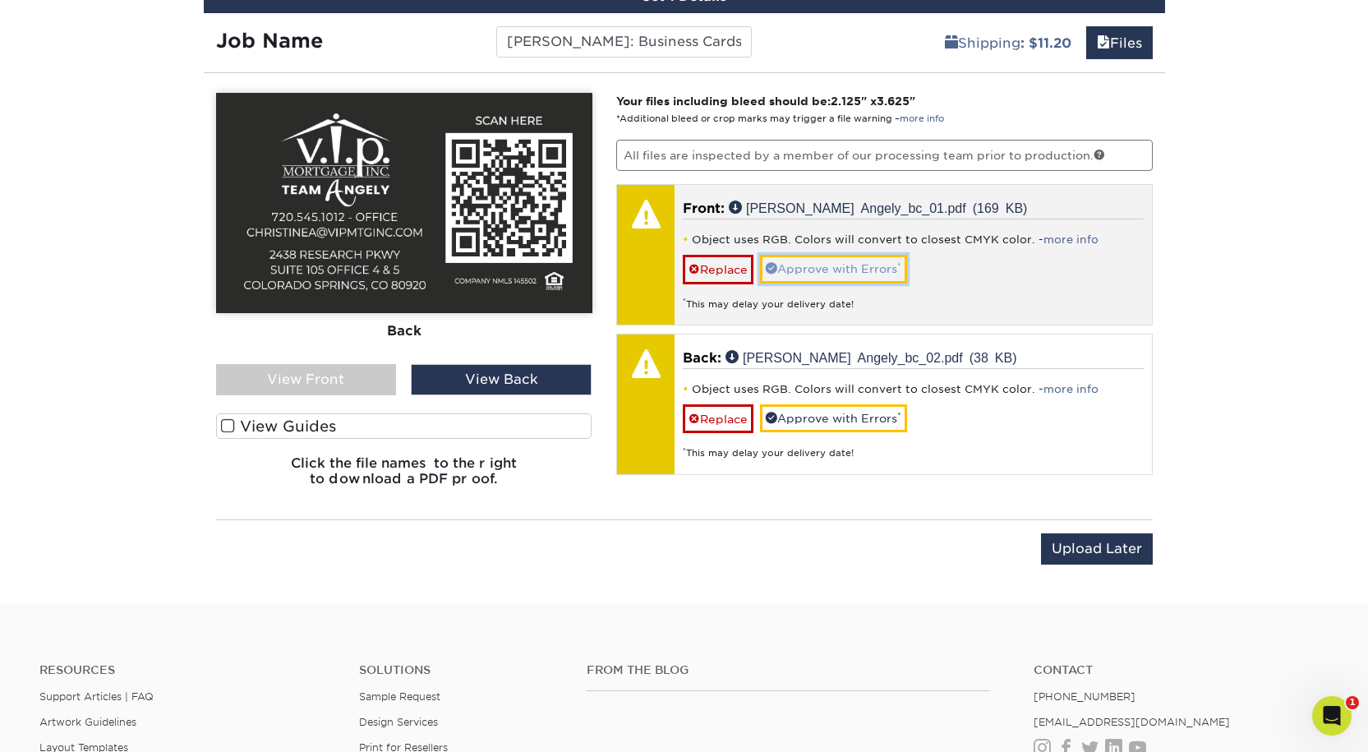
click at [862, 283] on link "Approve with Errors *" at bounding box center [833, 269] width 147 height 28
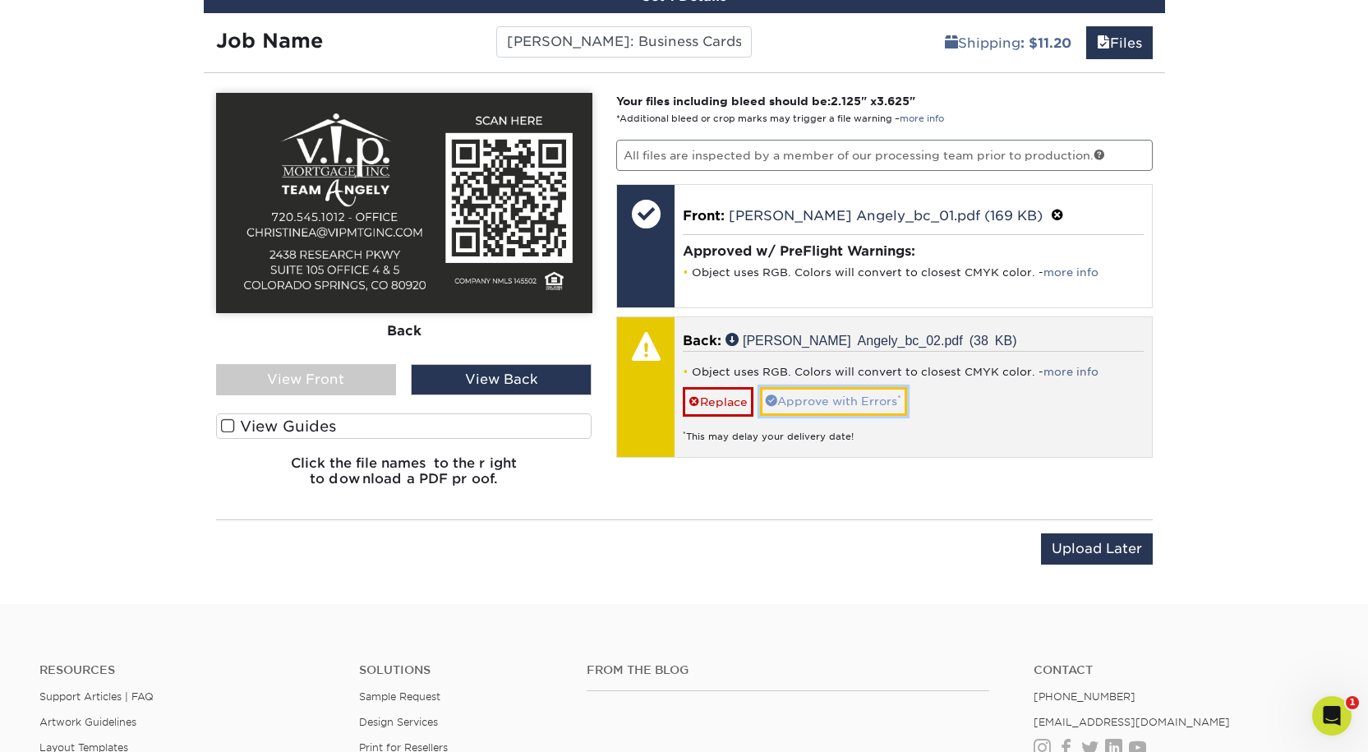
click at [862, 415] on link "Approve with Errors *" at bounding box center [833, 401] width 147 height 28
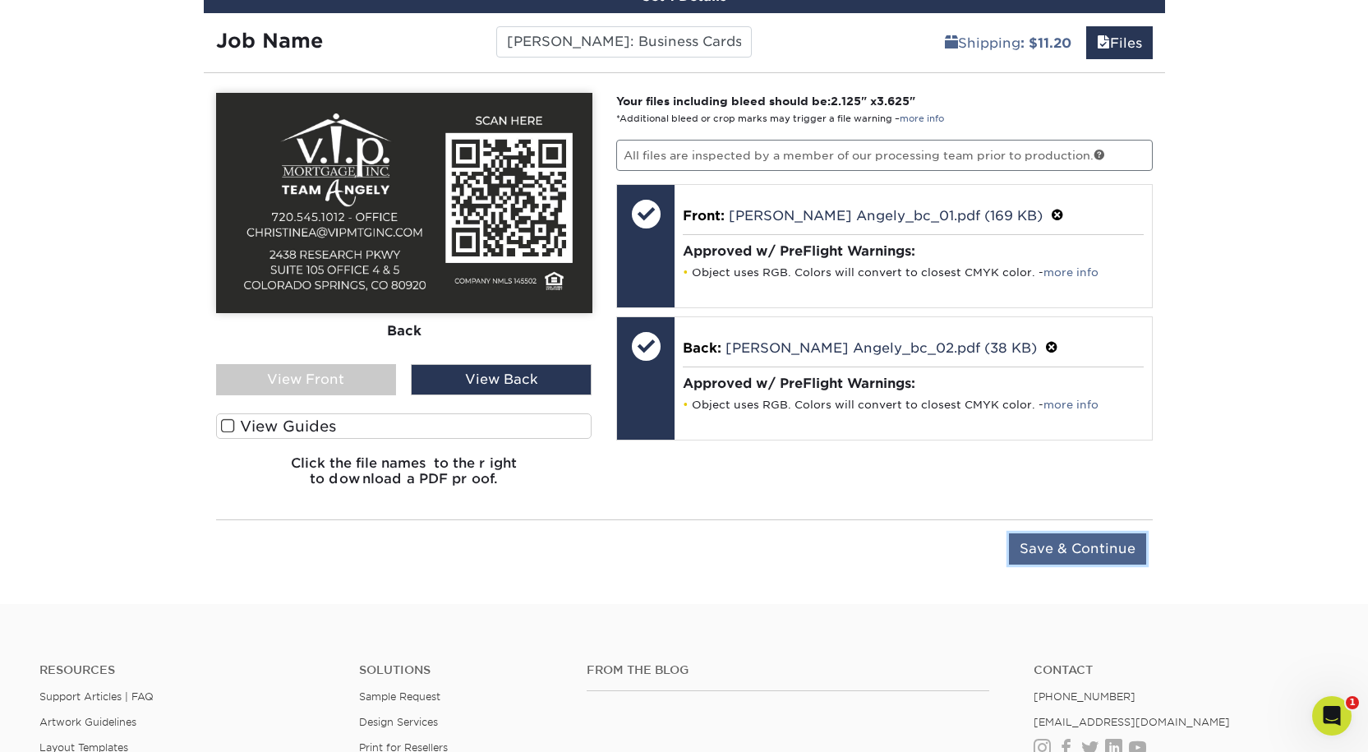
click at [1098, 564] on input "Save & Continue" at bounding box center [1077, 548] width 137 height 31
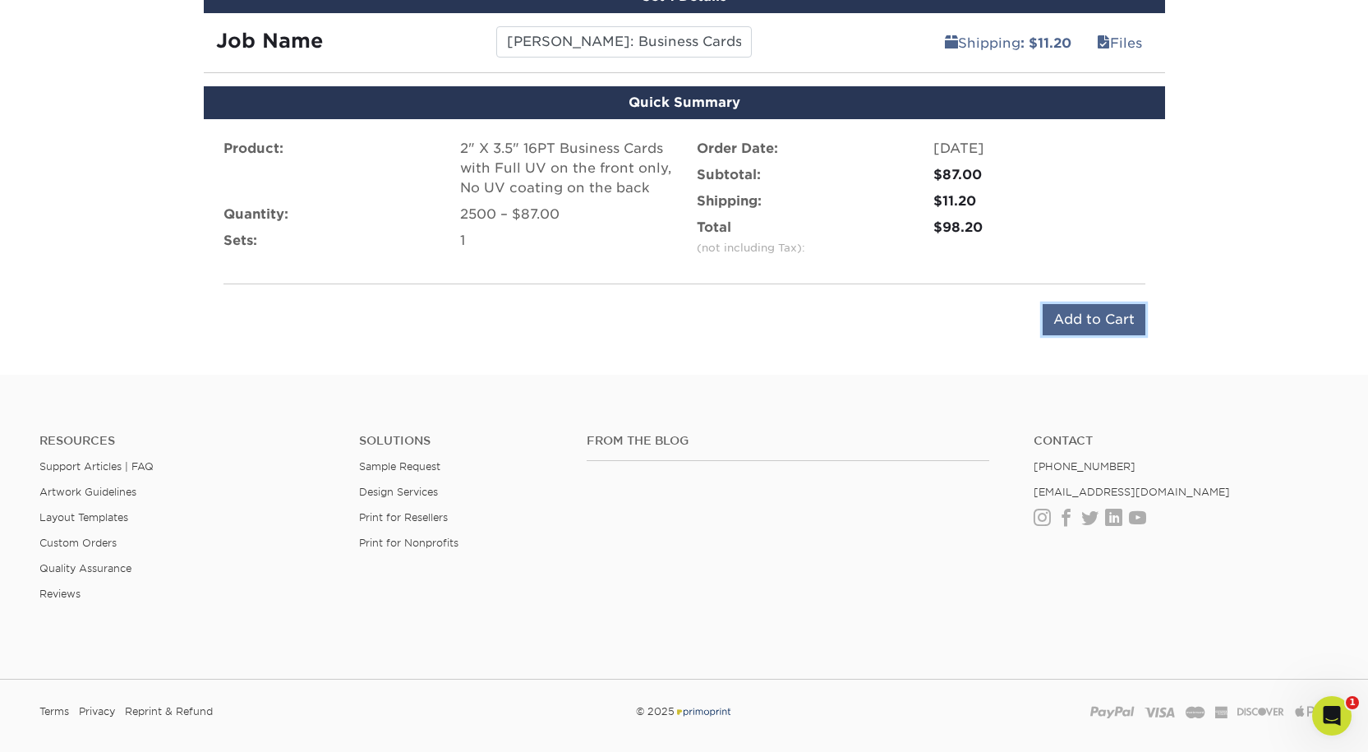
click at [1076, 335] on input "Add to Cart" at bounding box center [1094, 319] width 103 height 31
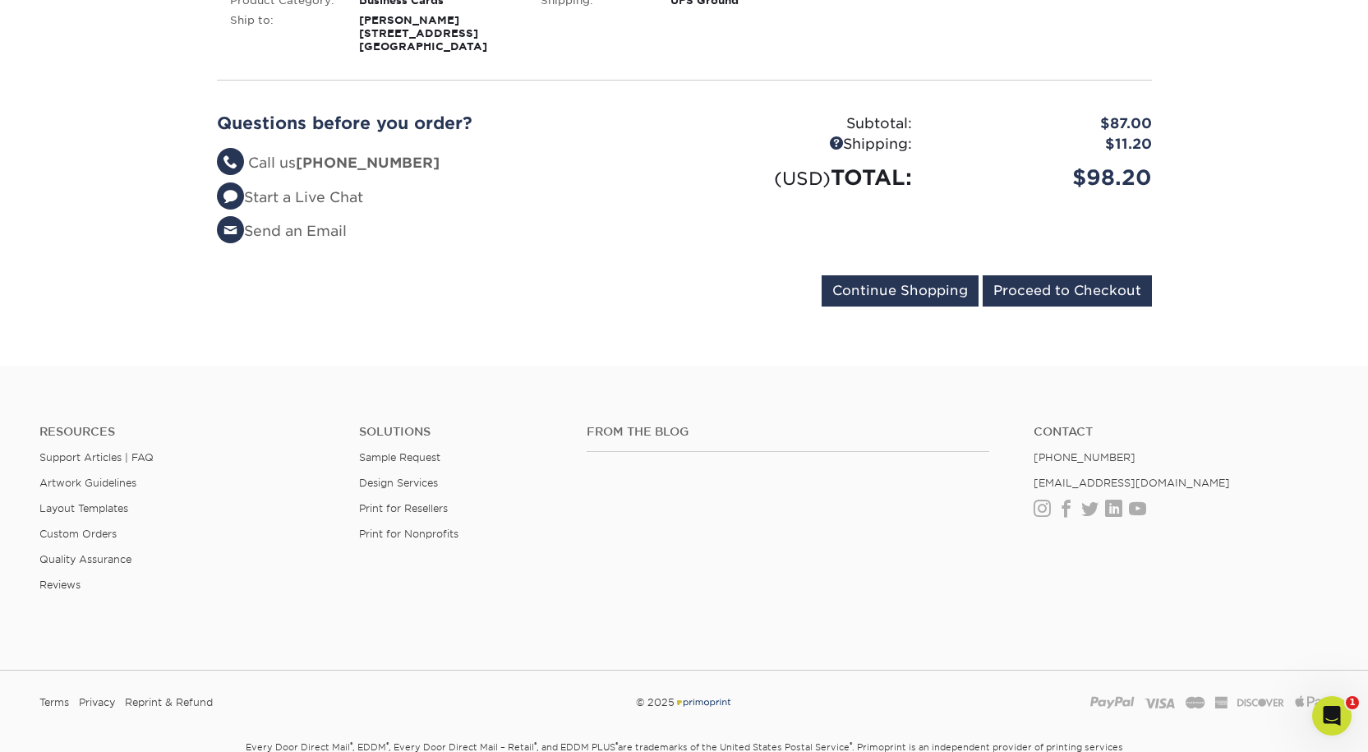
scroll to position [411, 0]
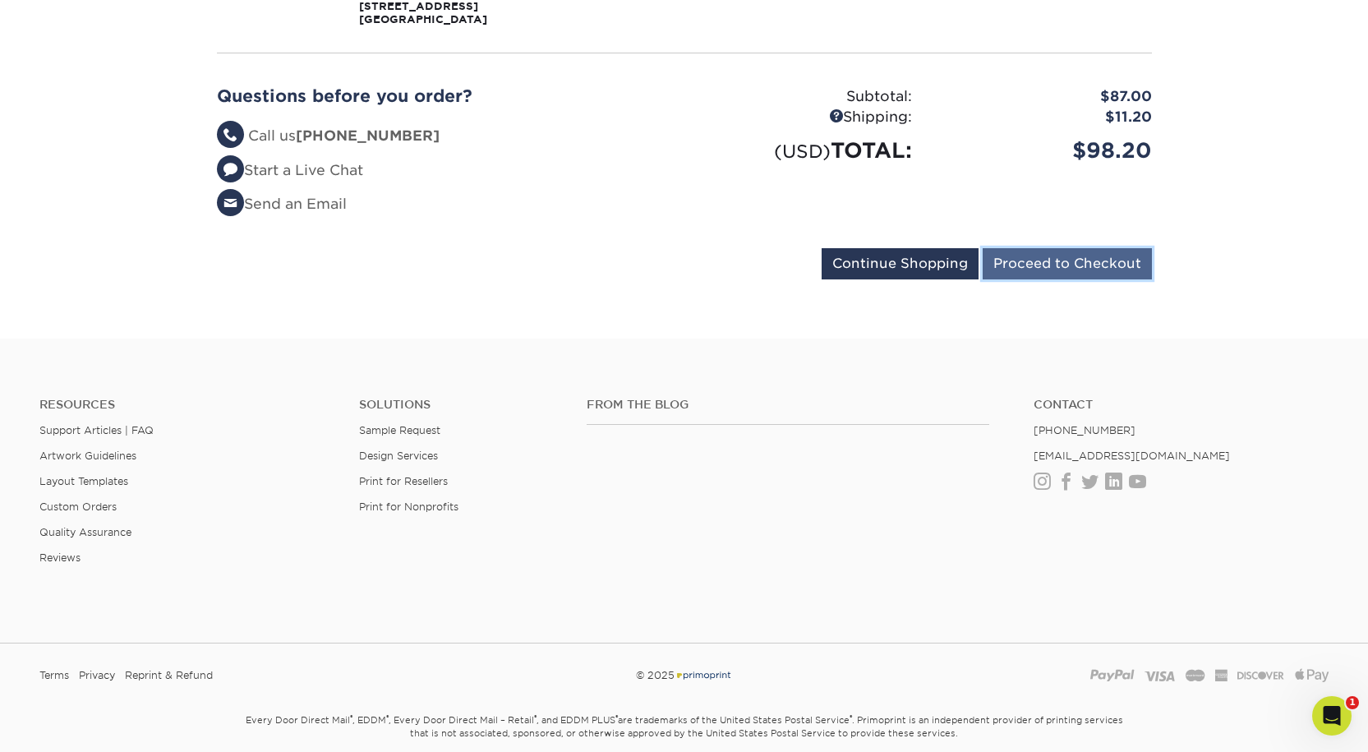
click at [1029, 279] on input "Proceed to Checkout" at bounding box center [1067, 263] width 169 height 31
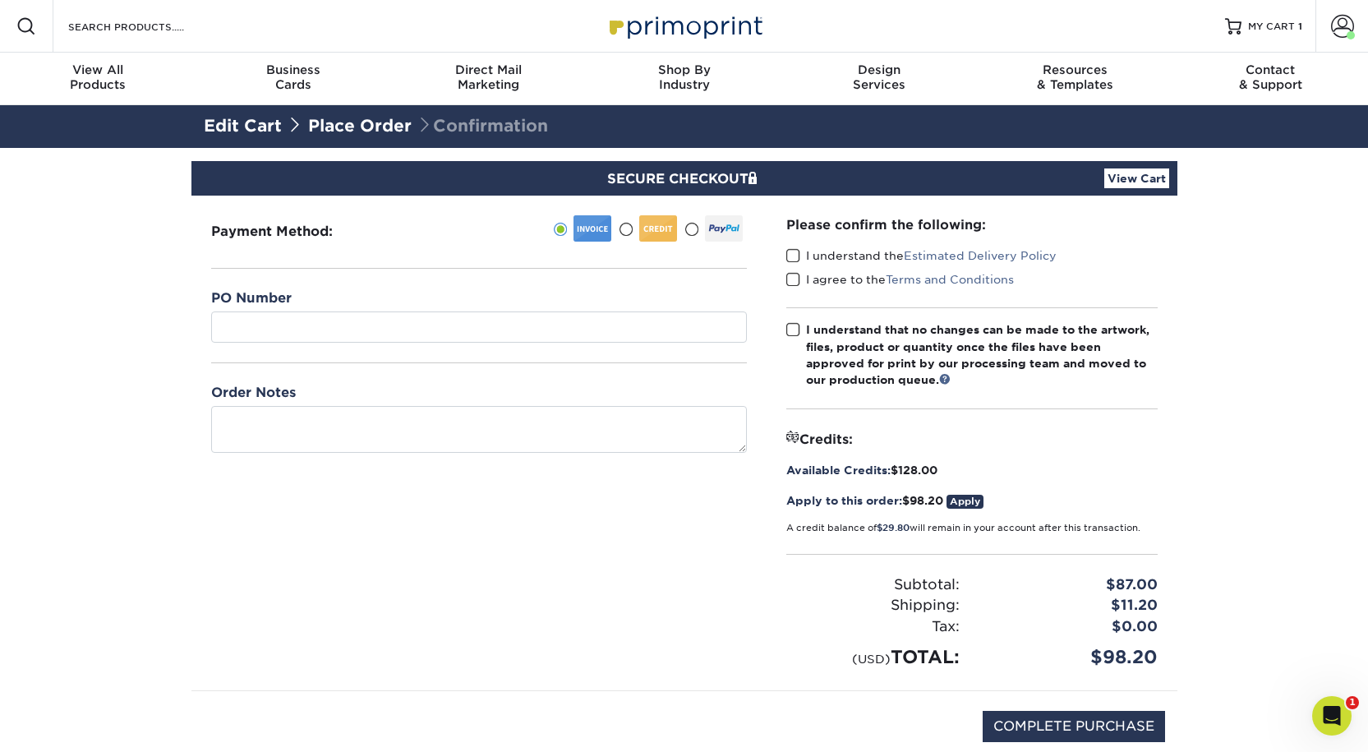
click at [793, 264] on span at bounding box center [793, 256] width 14 height 16
click at [0, 0] on input "I understand the Estimated Delivery Policy" at bounding box center [0, 0] width 0 height 0
click at [797, 288] on span at bounding box center [793, 280] width 14 height 16
click at [0, 0] on input "I agree to the Terms and Conditions" at bounding box center [0, 0] width 0 height 0
click at [795, 338] on span at bounding box center [793, 330] width 14 height 16
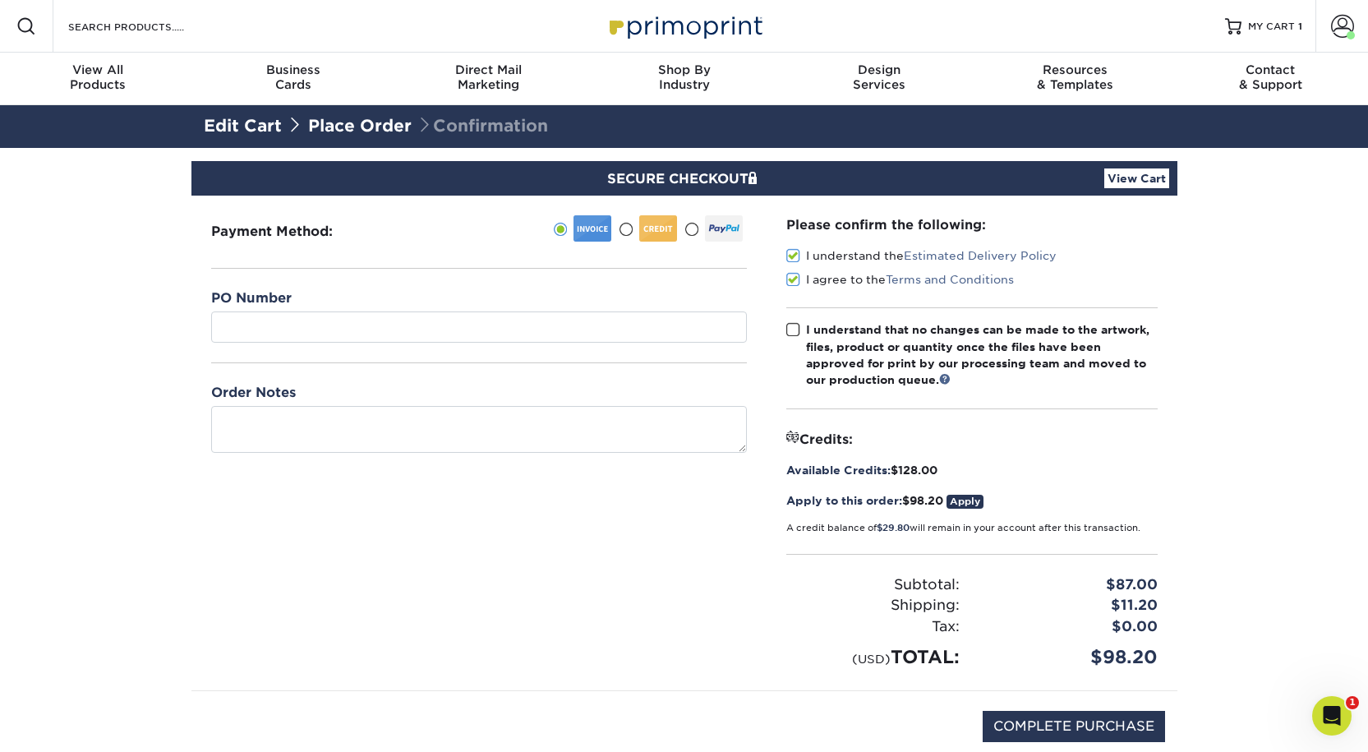
click at [0, 0] on input "I understand that no changes can be made to the artwork, files, product or quan…" at bounding box center [0, 0] width 0 height 0
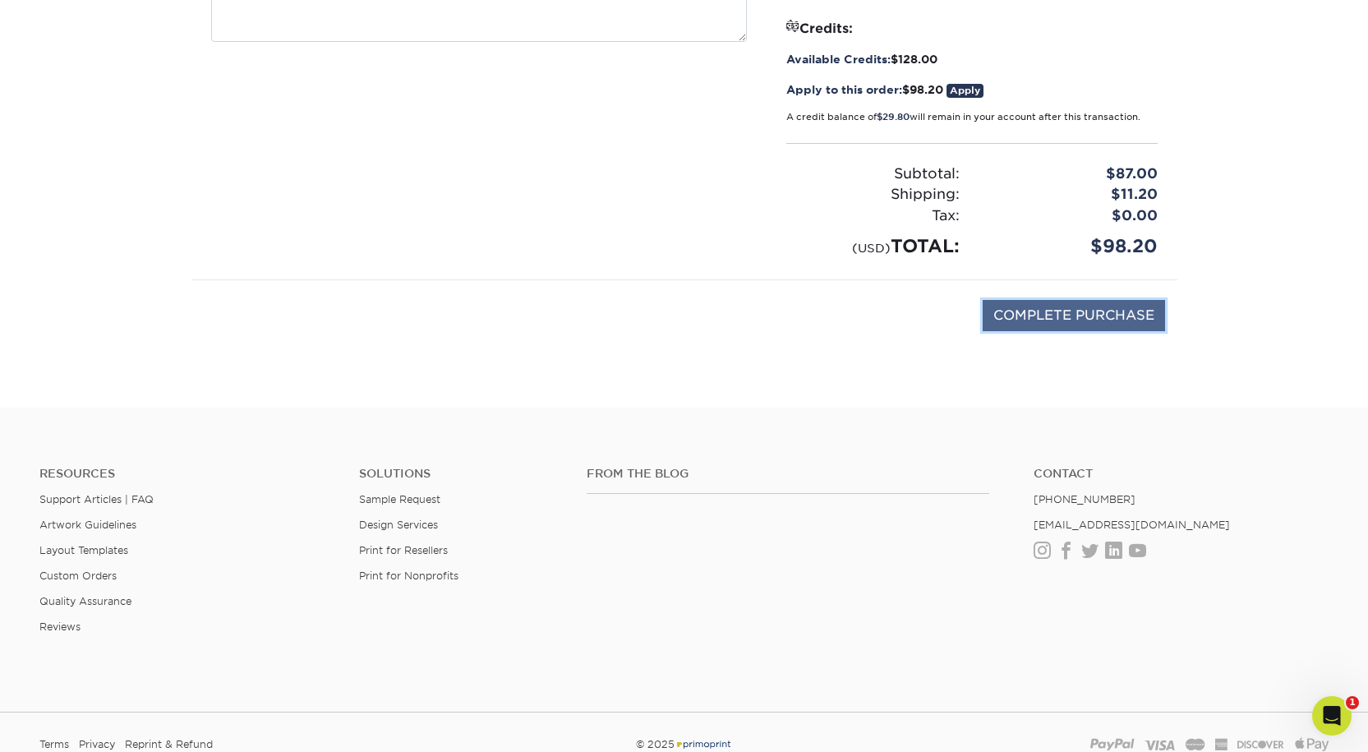
click at [1029, 331] on input "COMPLETE PURCHASE" at bounding box center [1074, 315] width 182 height 31
type input "PROCESSING, PLEASE WAIT..."
